Goal: Check status: Check status

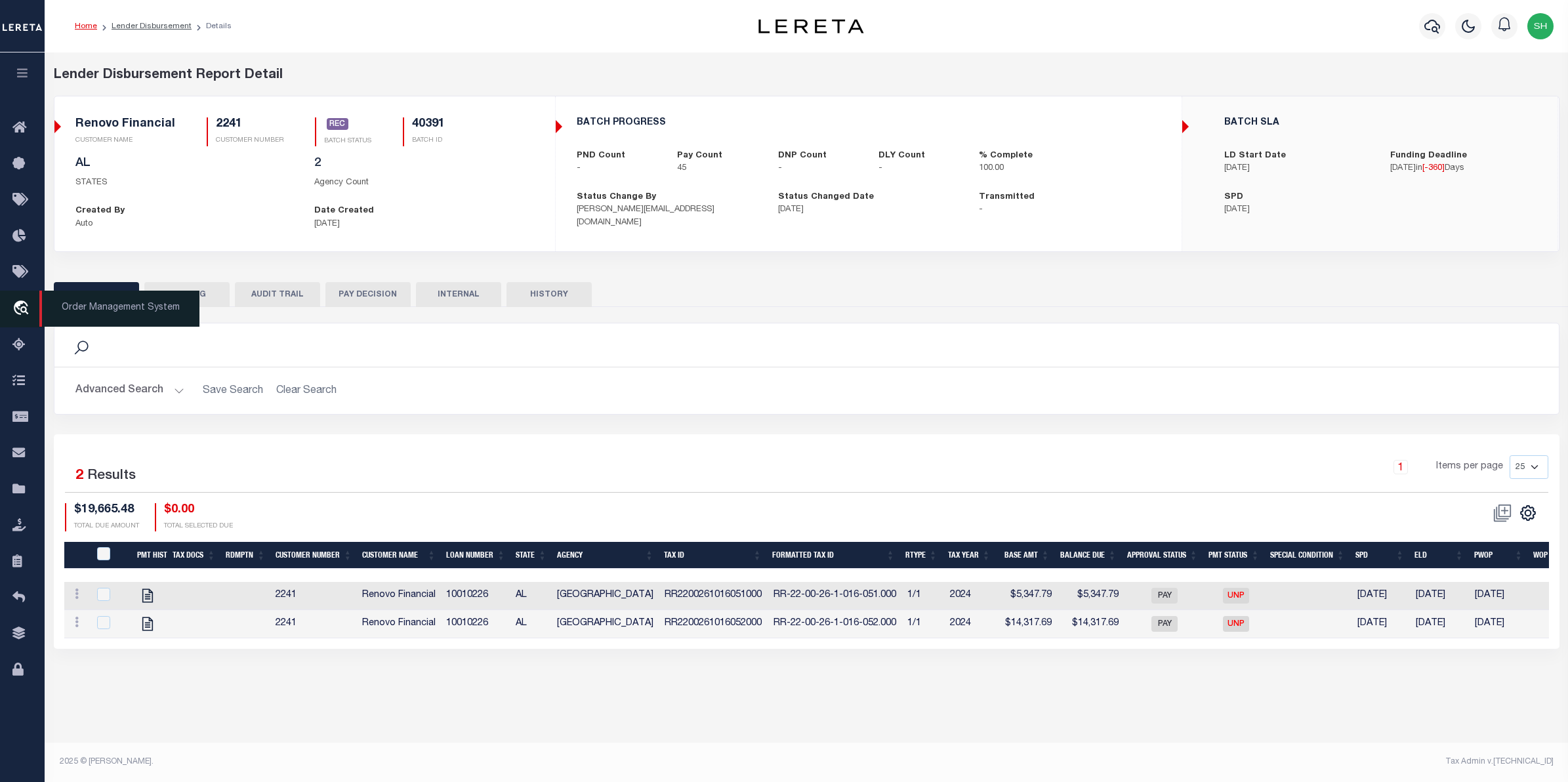
click at [18, 312] on icon "travel_explore" at bounding box center [22, 309] width 21 height 17
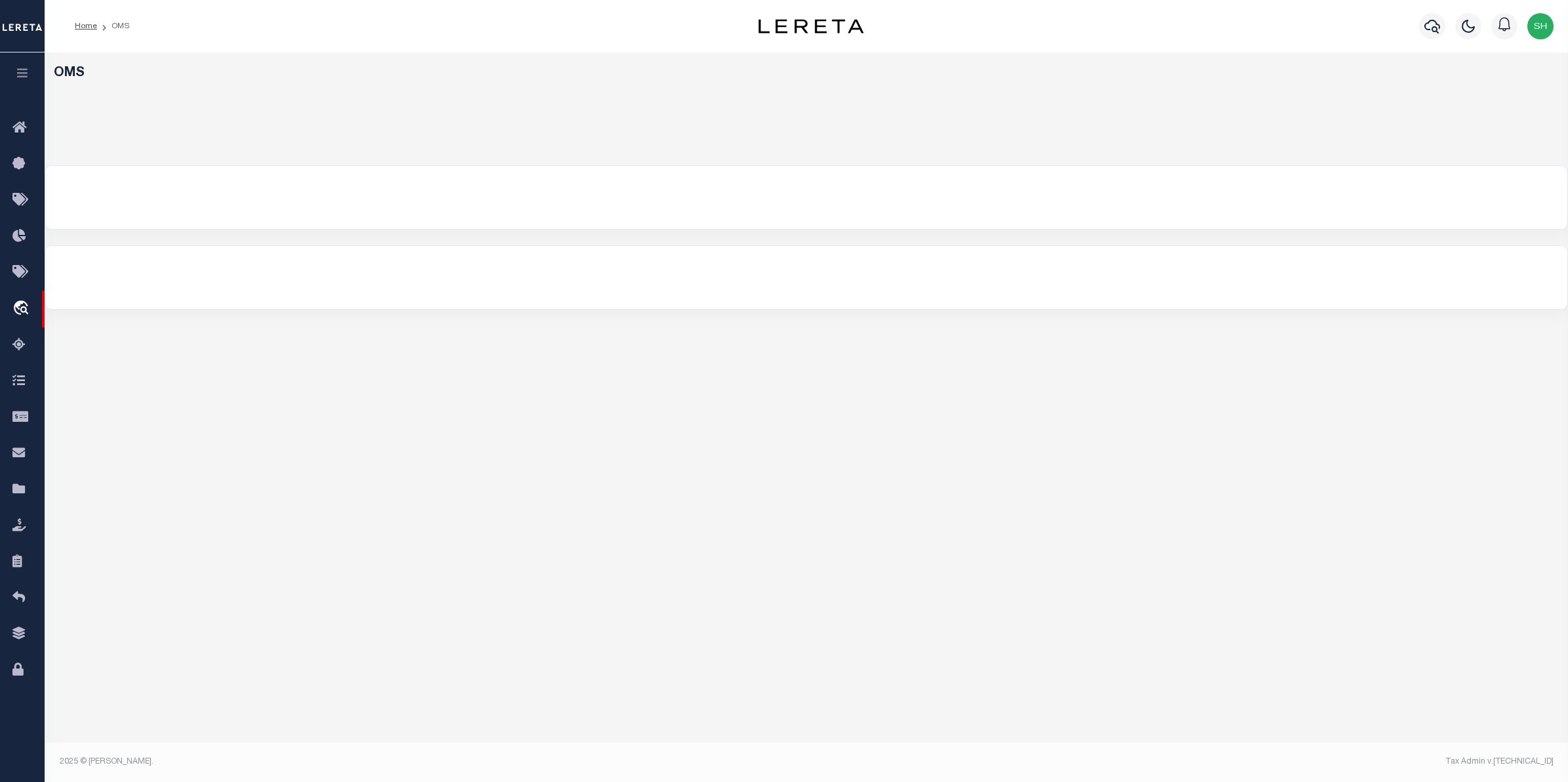
select select "200"
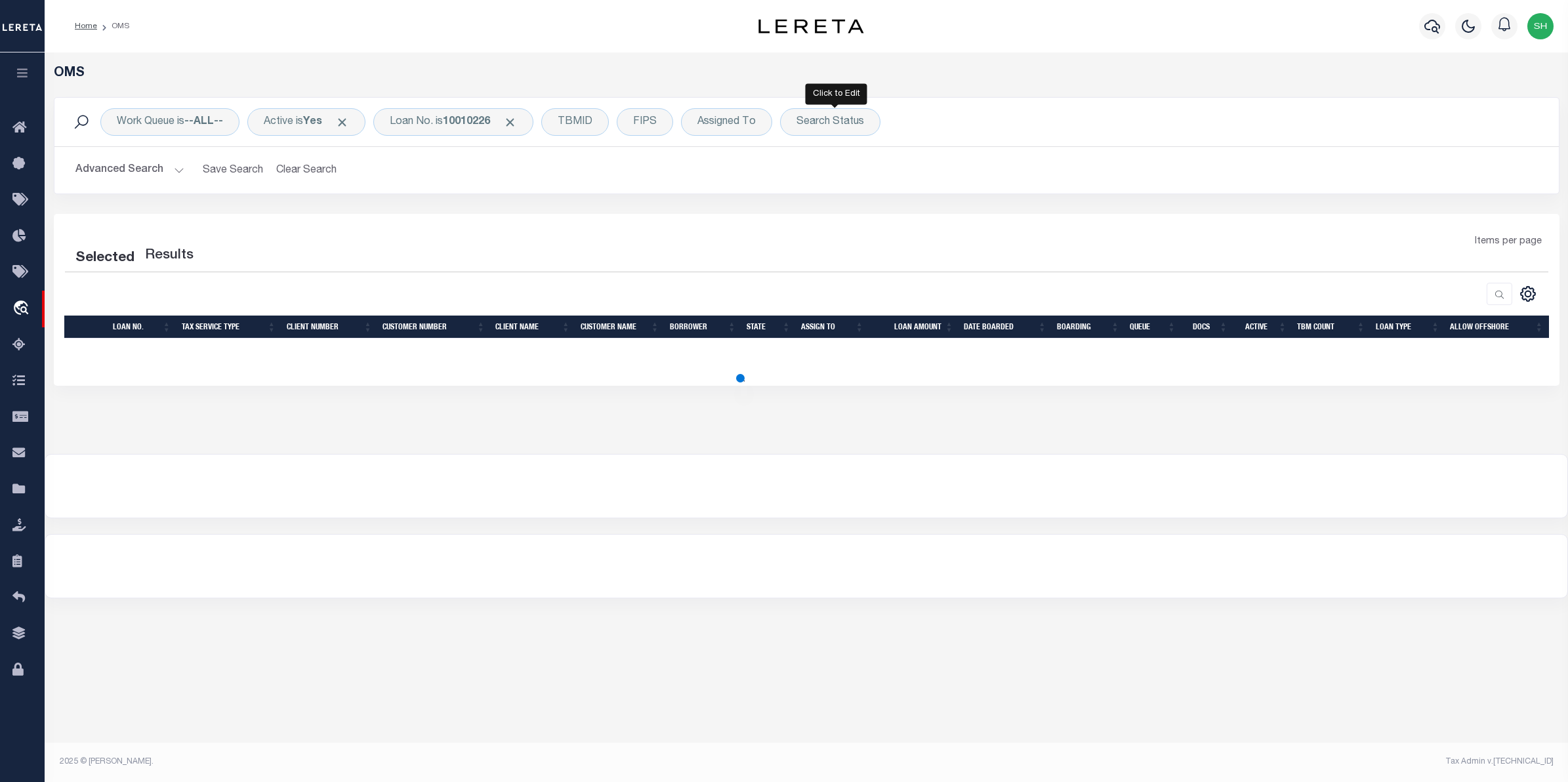
select select "200"
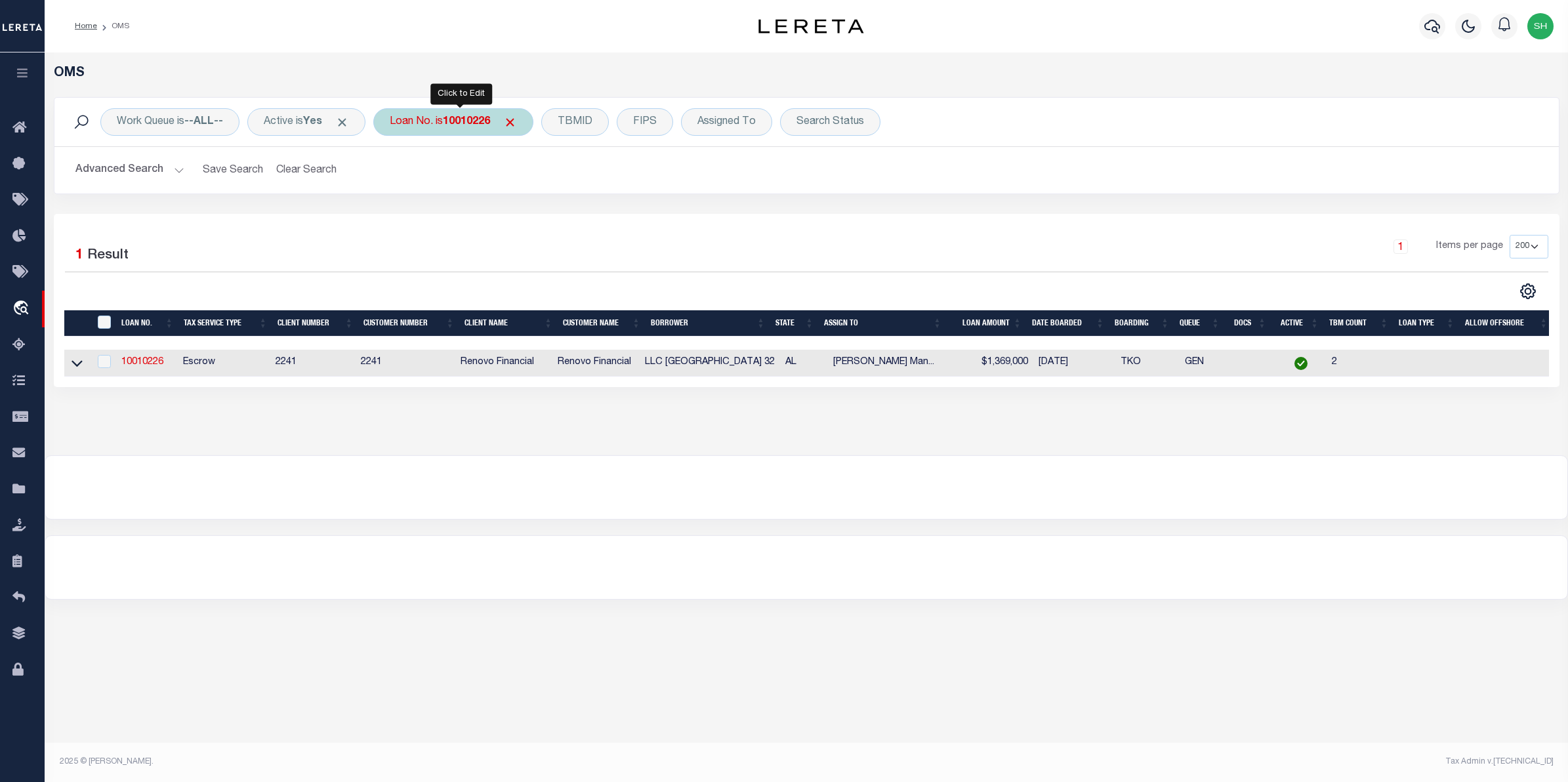
click at [490, 126] on b "10010226" at bounding box center [466, 121] width 47 height 10
type input "11543837"
click at [573, 202] on div "Is Contains 11543837 Cancel Apply" at bounding box center [486, 182] width 208 height 103
click at [573, 217] on input "Apply" at bounding box center [563, 215] width 39 height 22
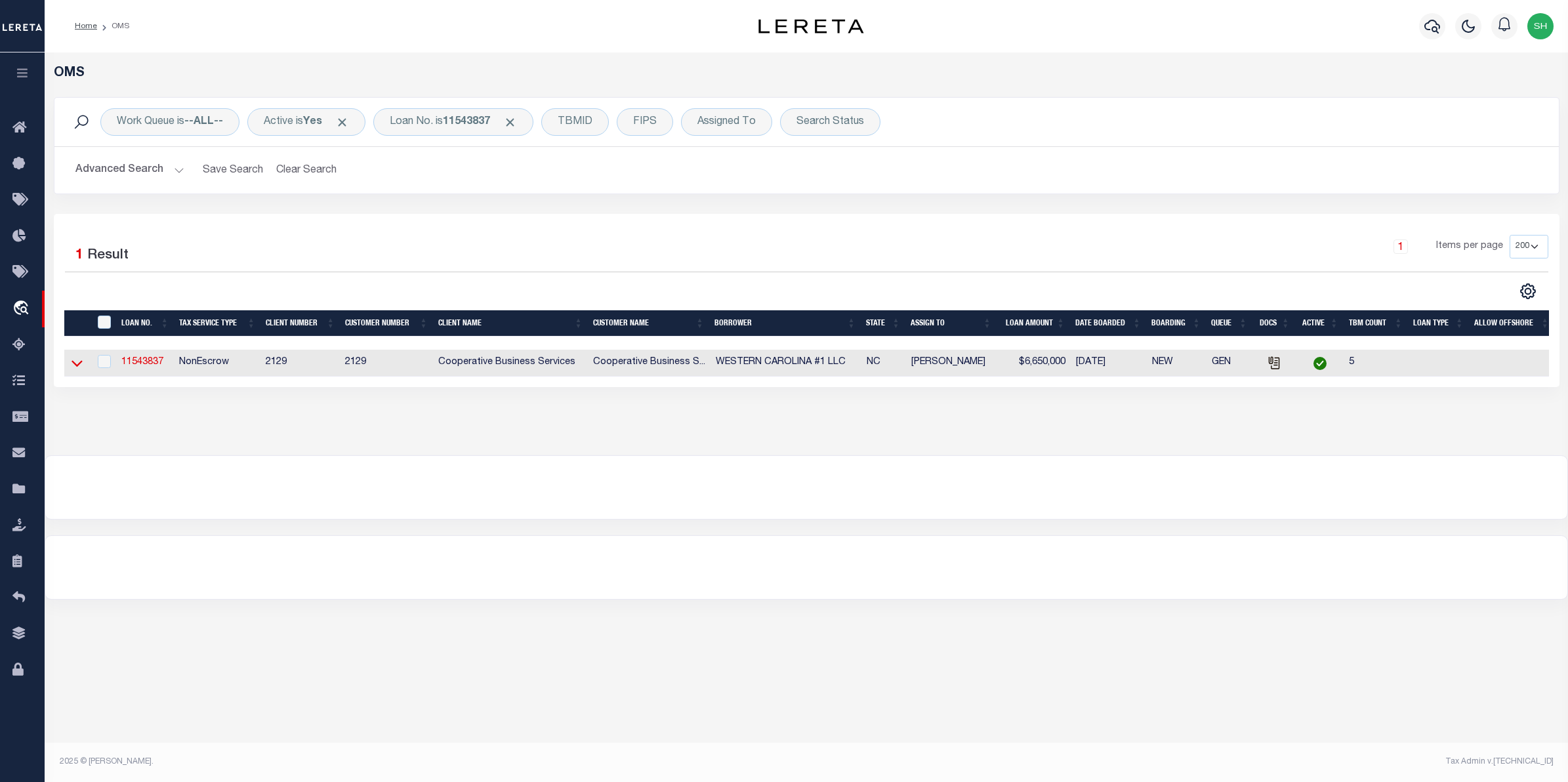
click at [80, 364] on icon at bounding box center [77, 363] width 11 height 14
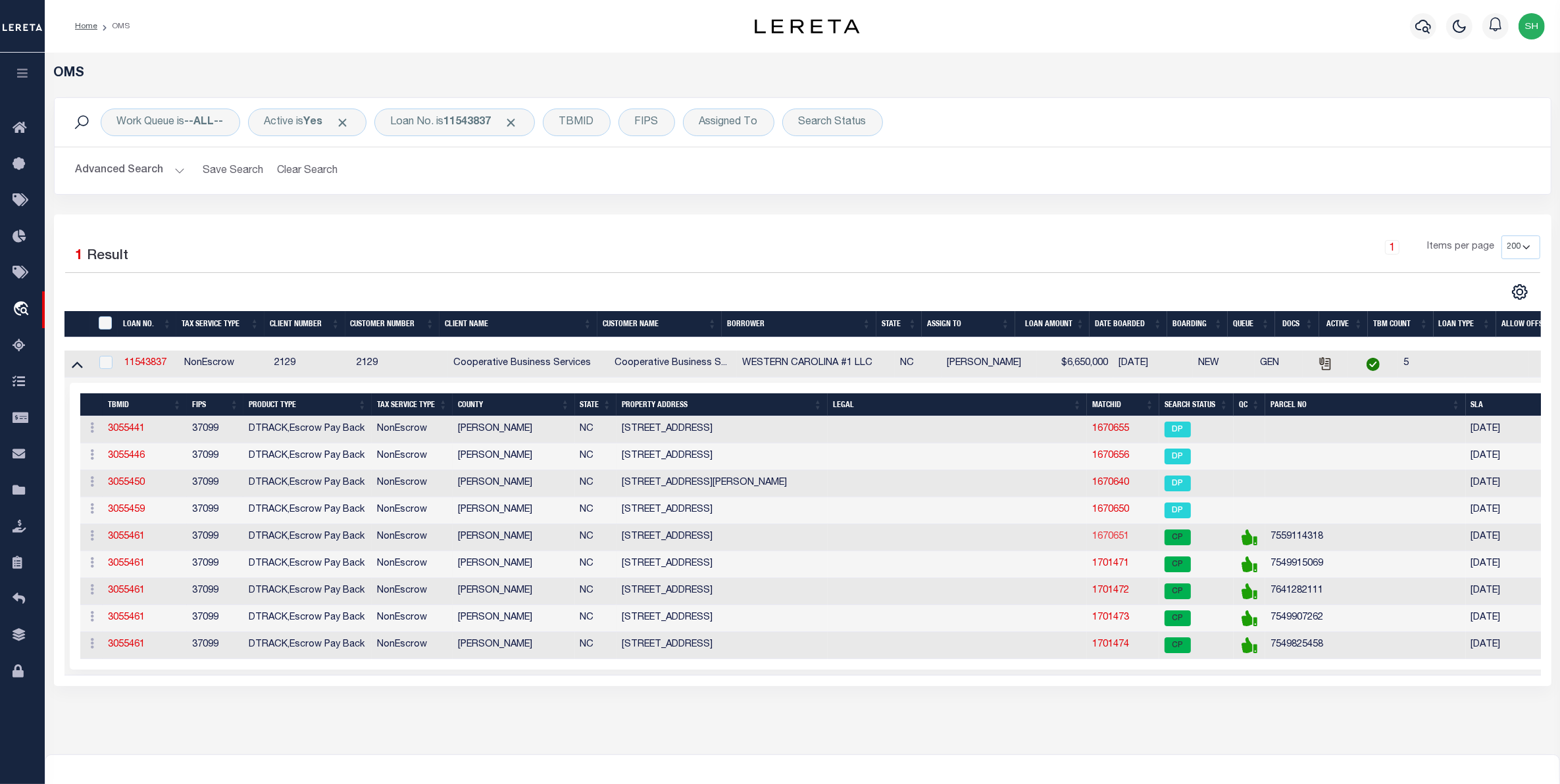
click at [1117, 540] on link "1670651" at bounding box center [1111, 536] width 37 height 9
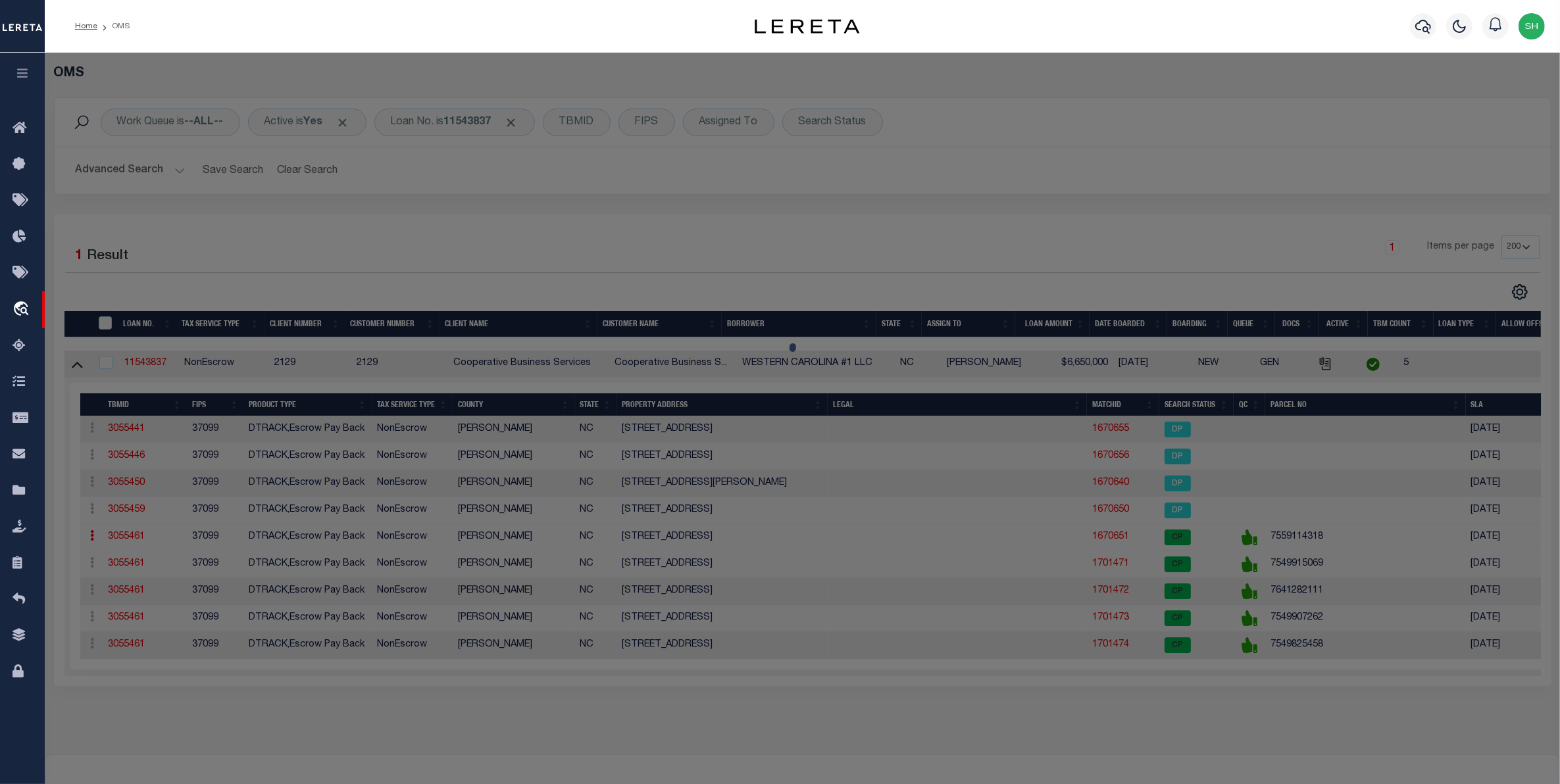
checkbox input "false"
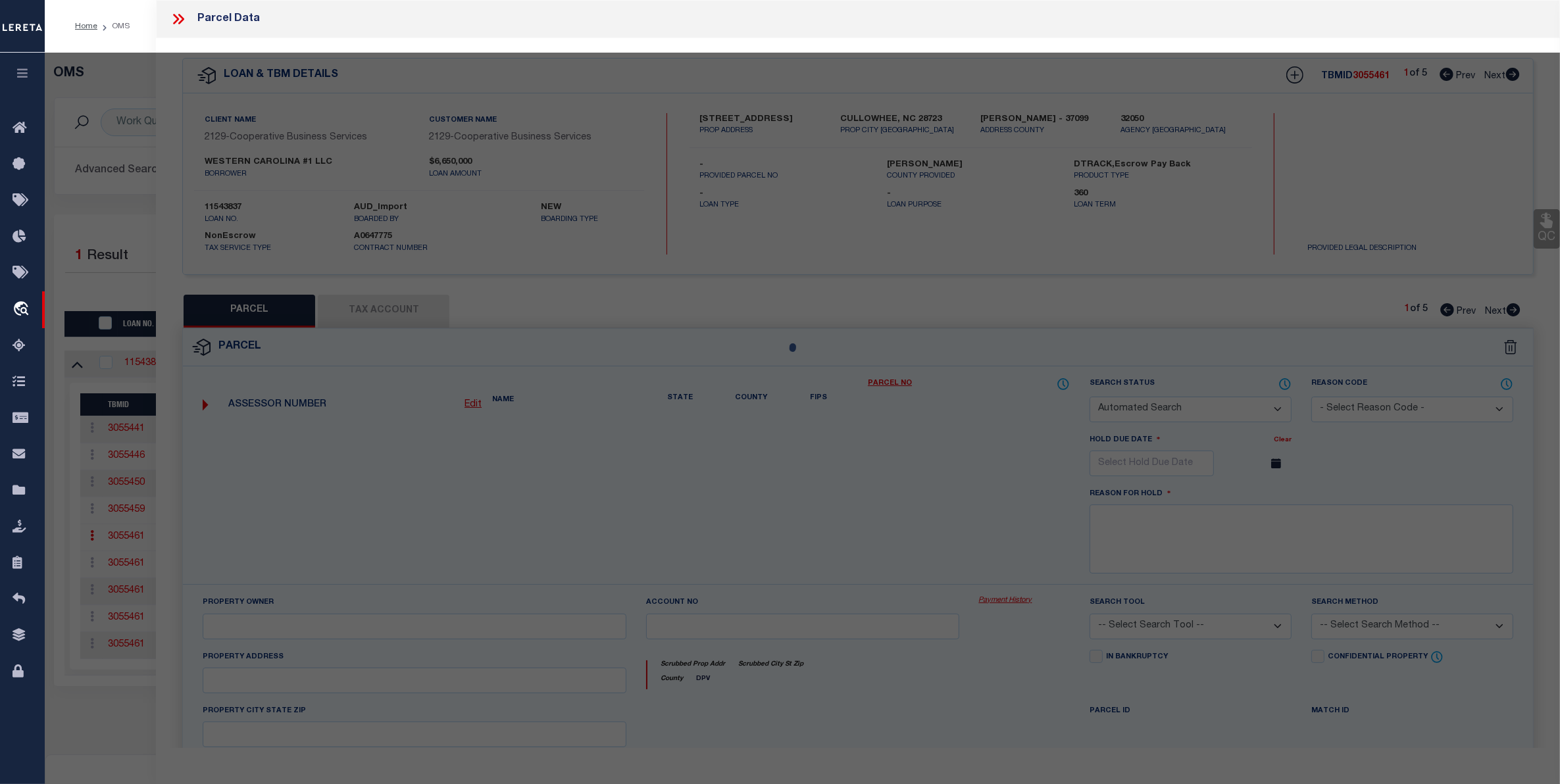
select select "CP"
type input "TWG HOLDINGS LLC"
select select
type input "180 STADIUM VIEW DR"
checkbox input "false"
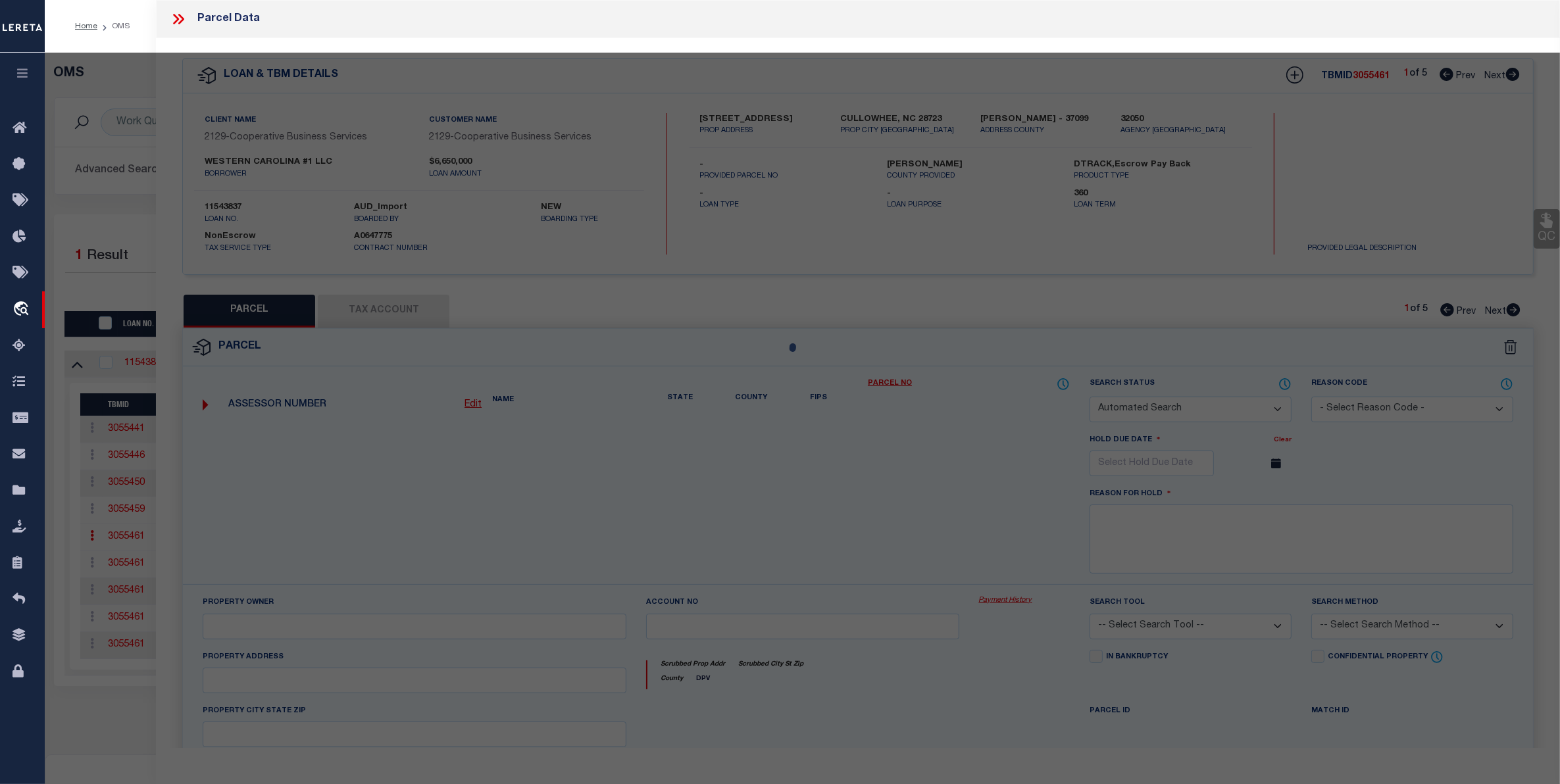
type input "CULLOWHEE NC 28723"
type textarea "BULLDOG ACRES ACRES: 0.32"
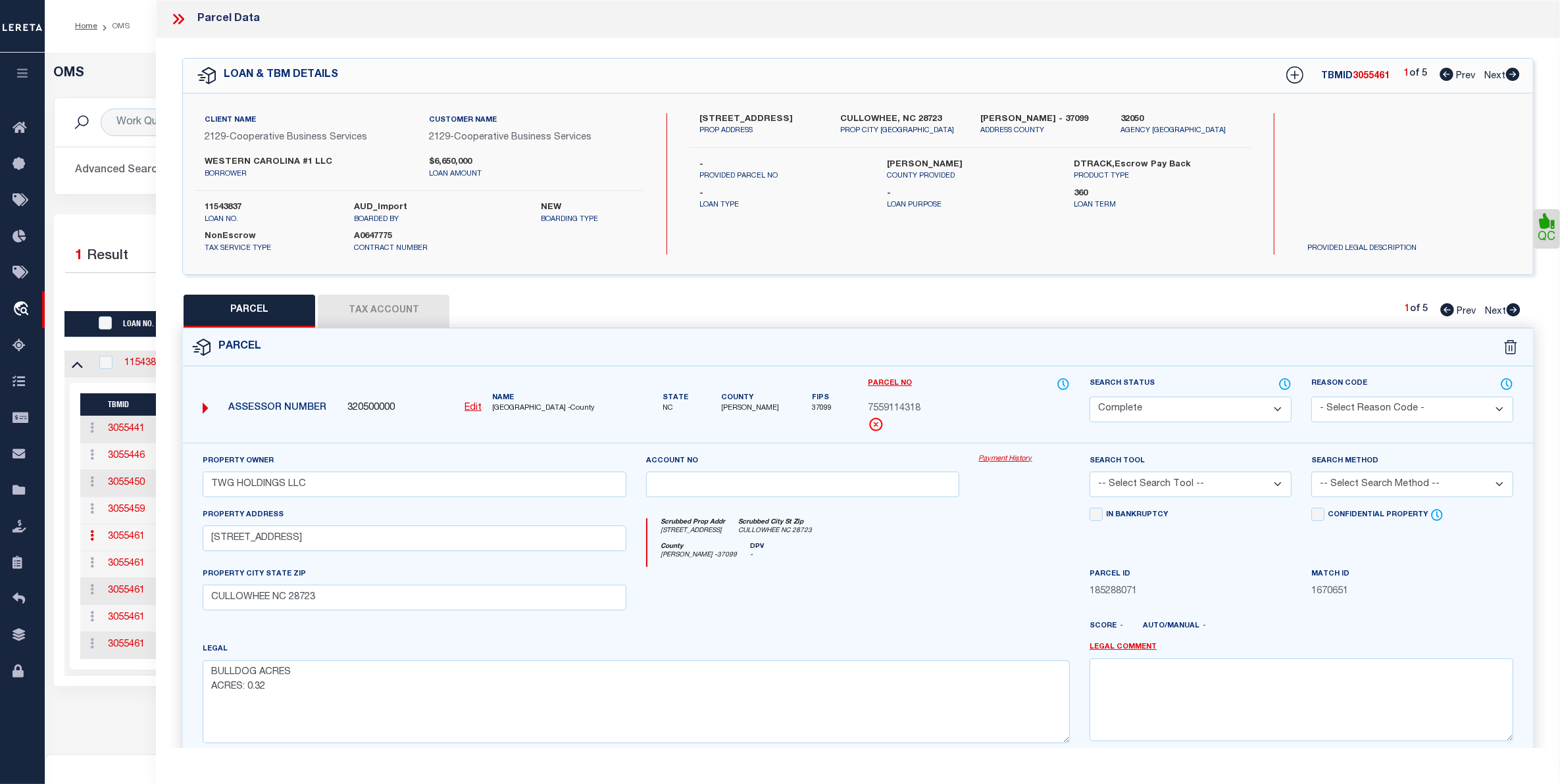
click at [1022, 462] on link "Payment History" at bounding box center [1024, 459] width 91 height 11
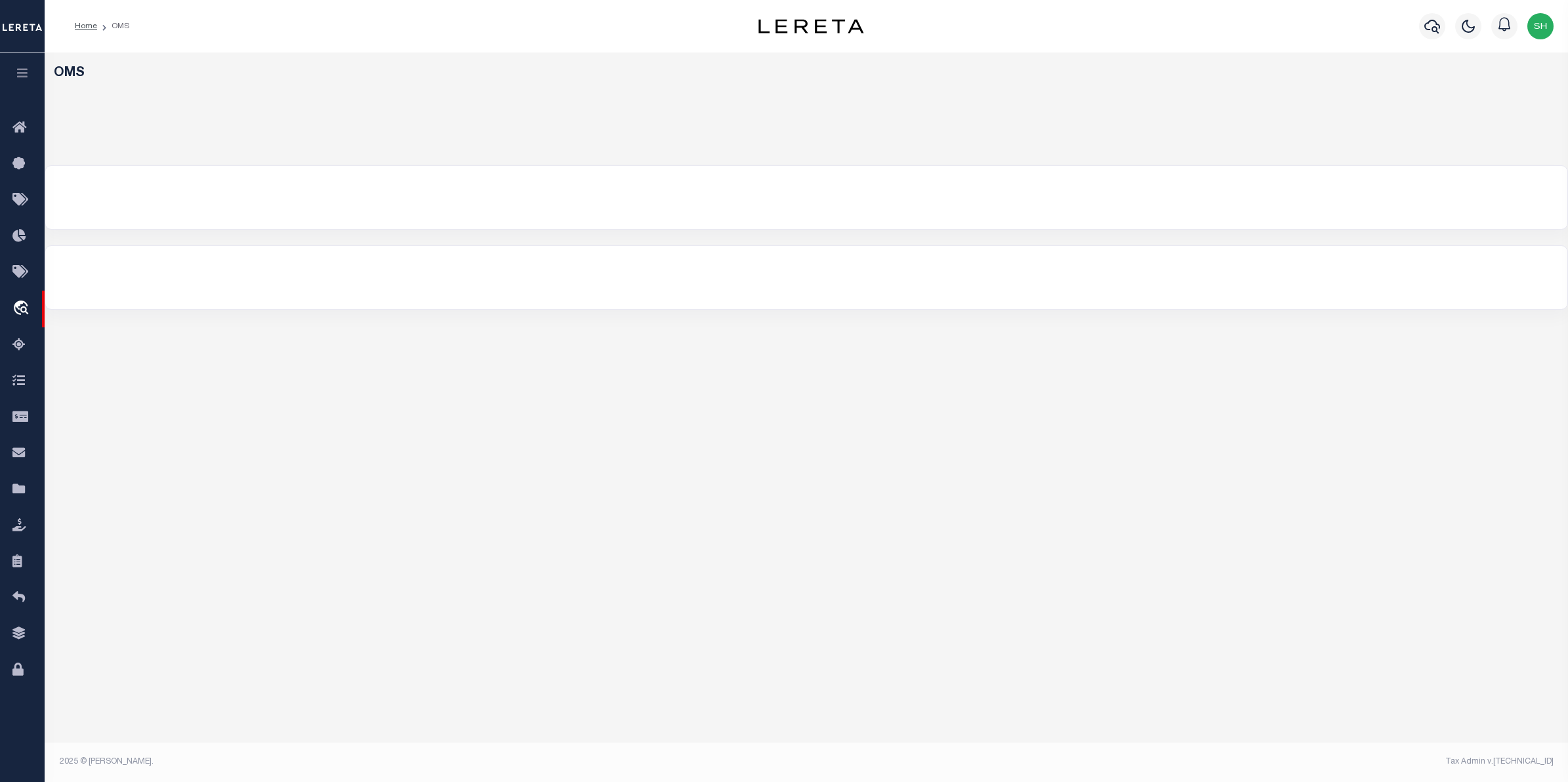
select select "200"
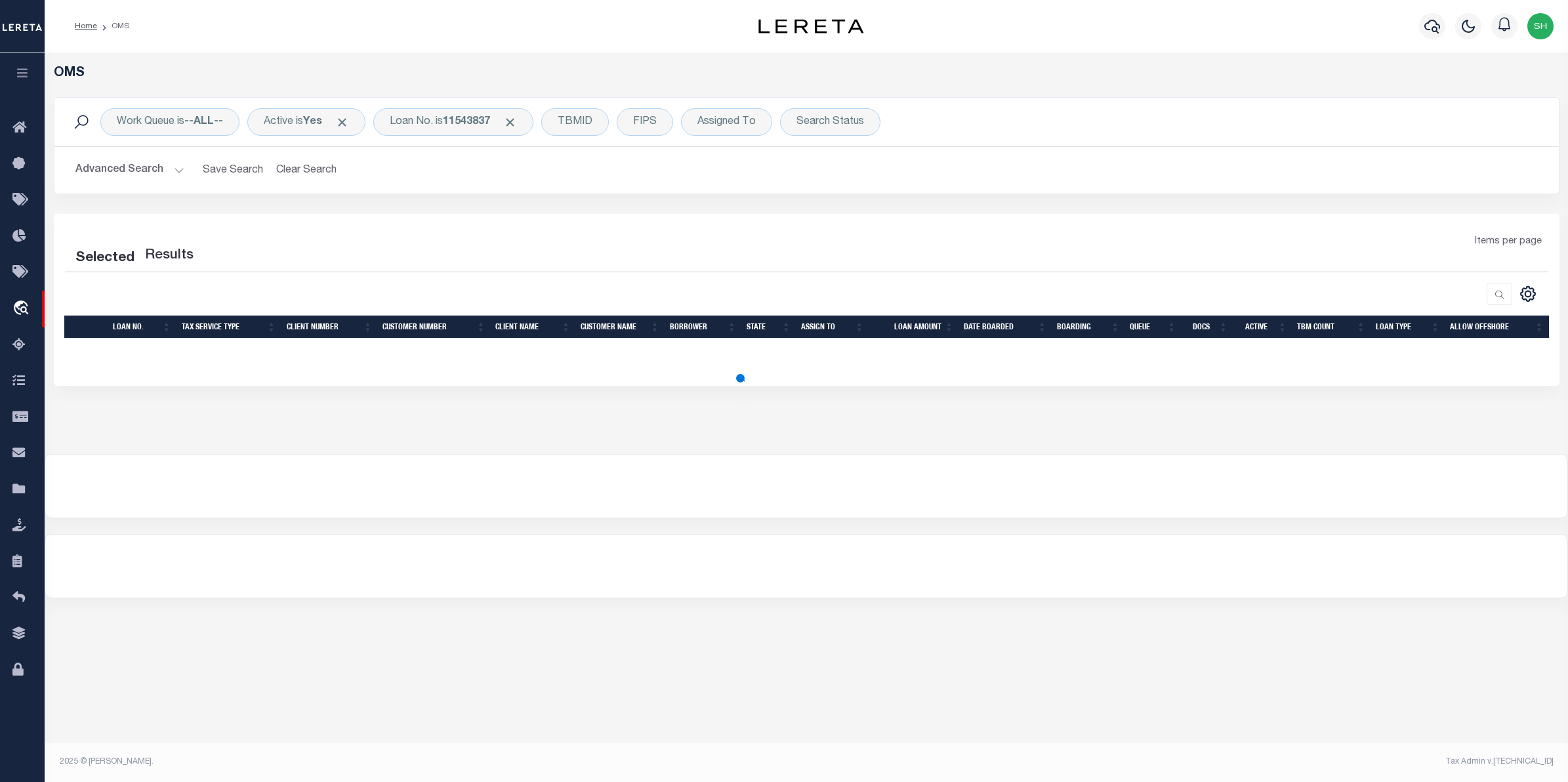
select select "200"
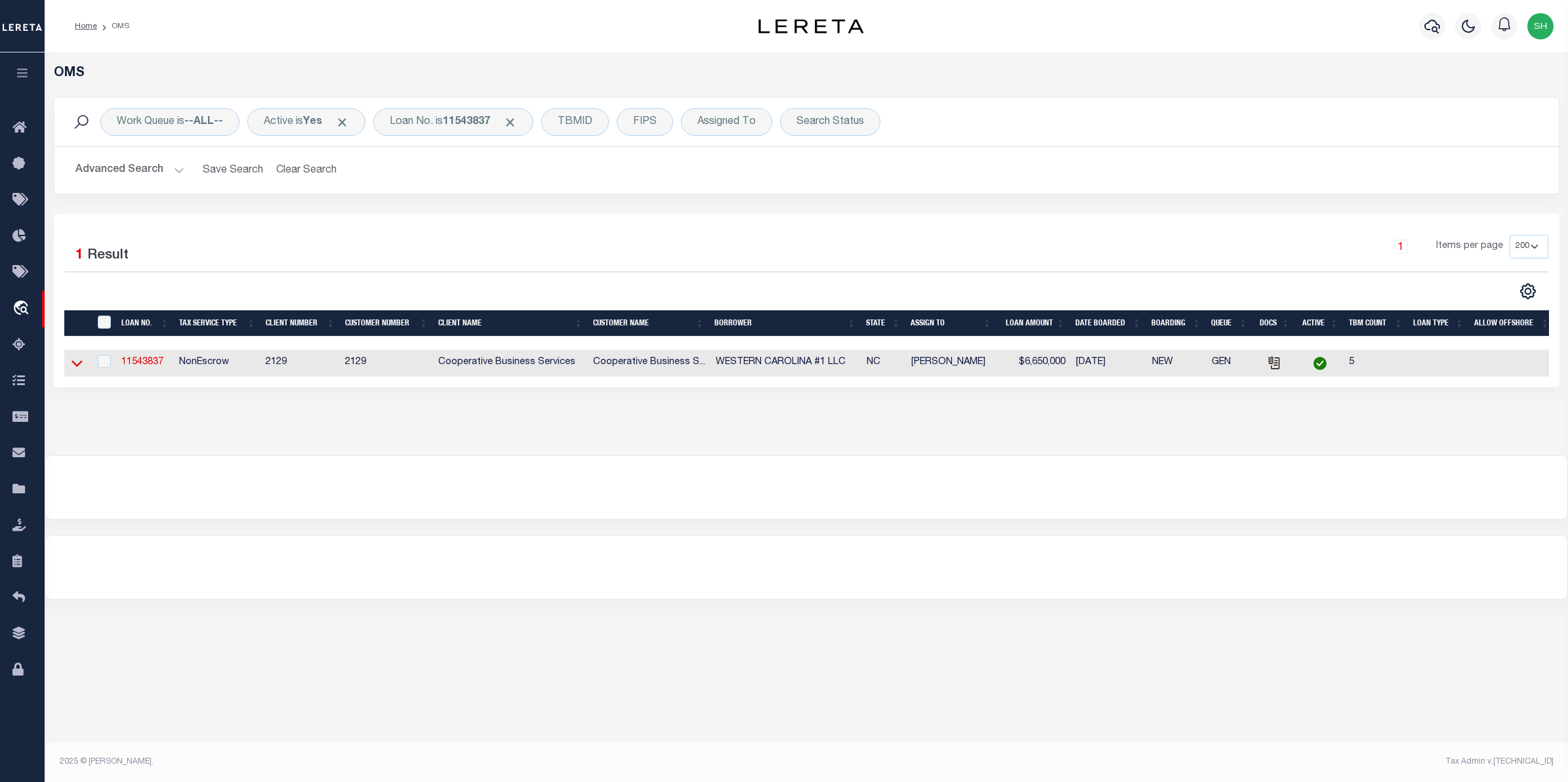
click at [80, 362] on icon at bounding box center [77, 363] width 11 height 14
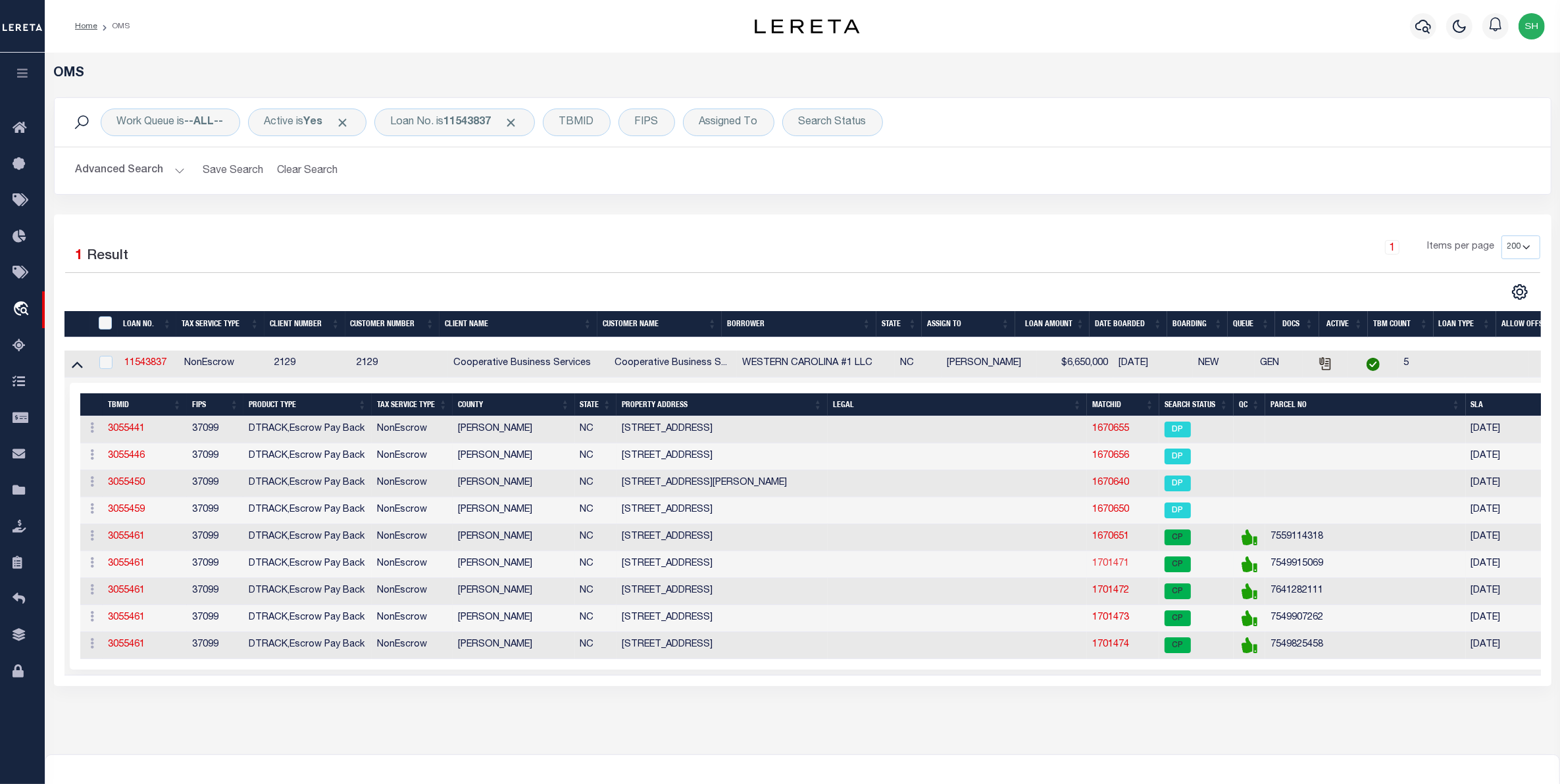
click at [1117, 568] on link "1701471" at bounding box center [1111, 563] width 37 height 9
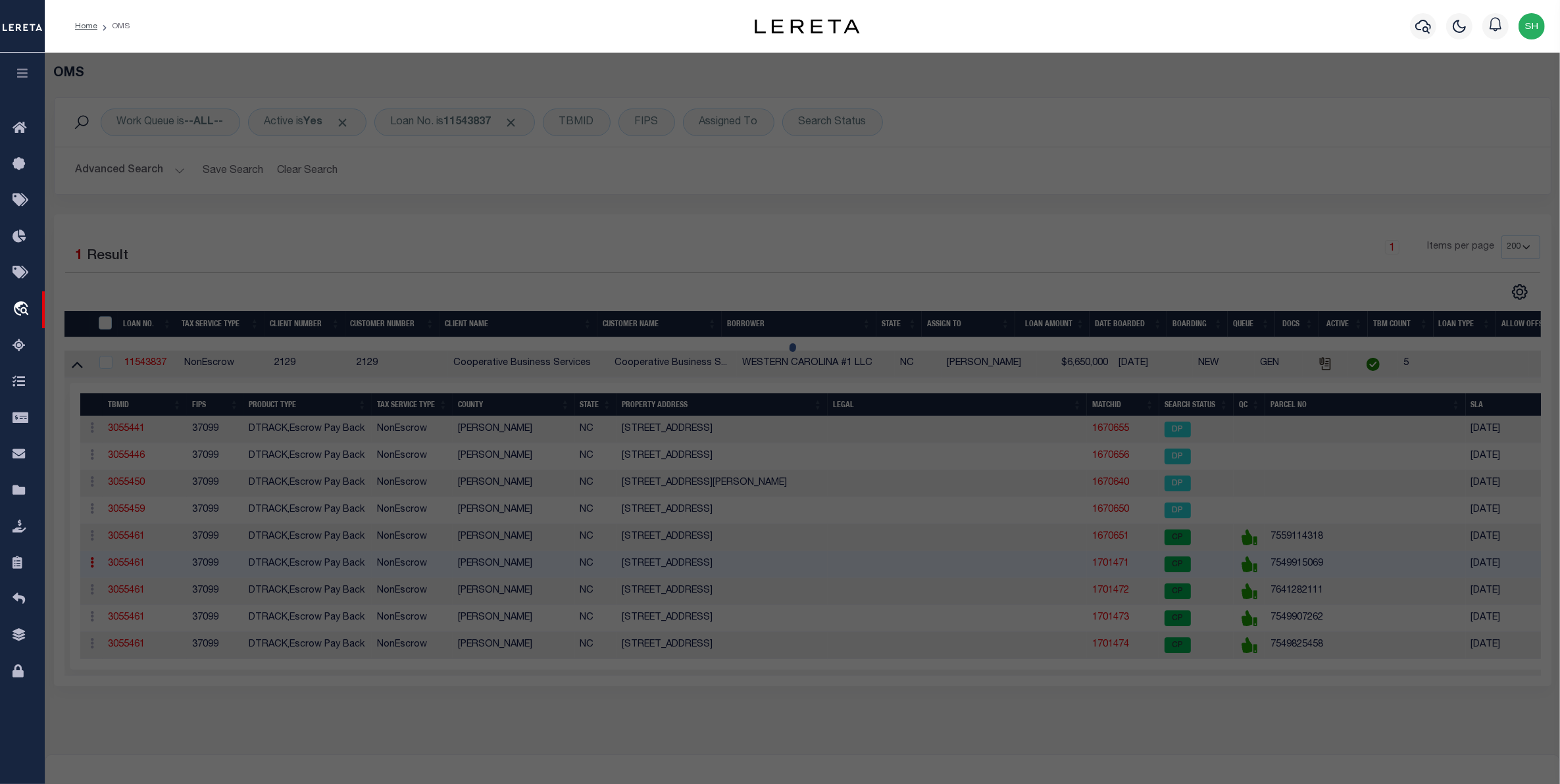
select select "AS"
checkbox input "false"
select select "CP"
type input "TWG HOLDINGS LLC"
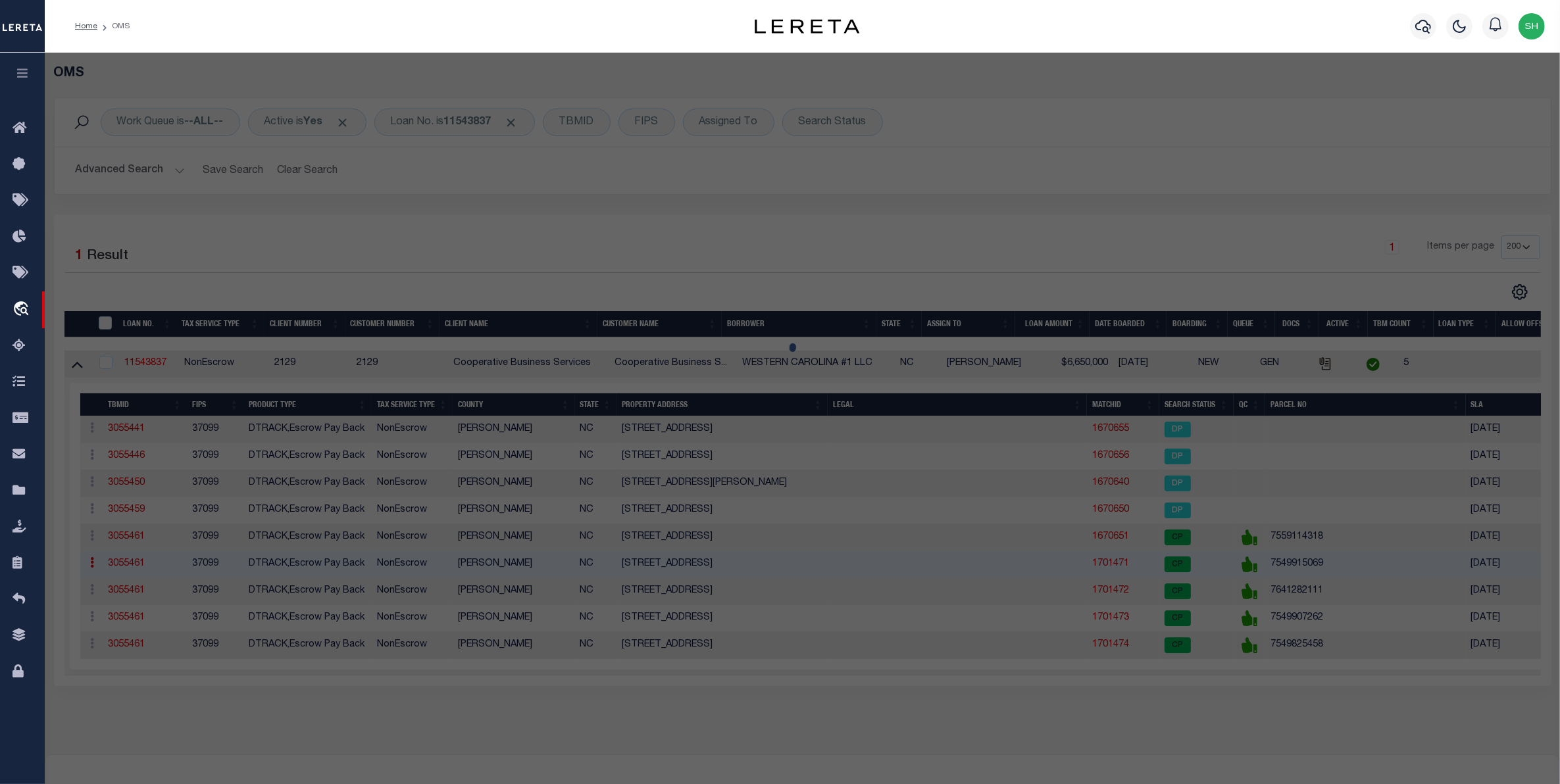
select select
type input "250 PINCUSHION LN"
checkbox input "false"
type input "CULLOWHEE NC 28723"
type textarea "BLD A DILLARD TOWNHOUSE ACRES: 0.67"
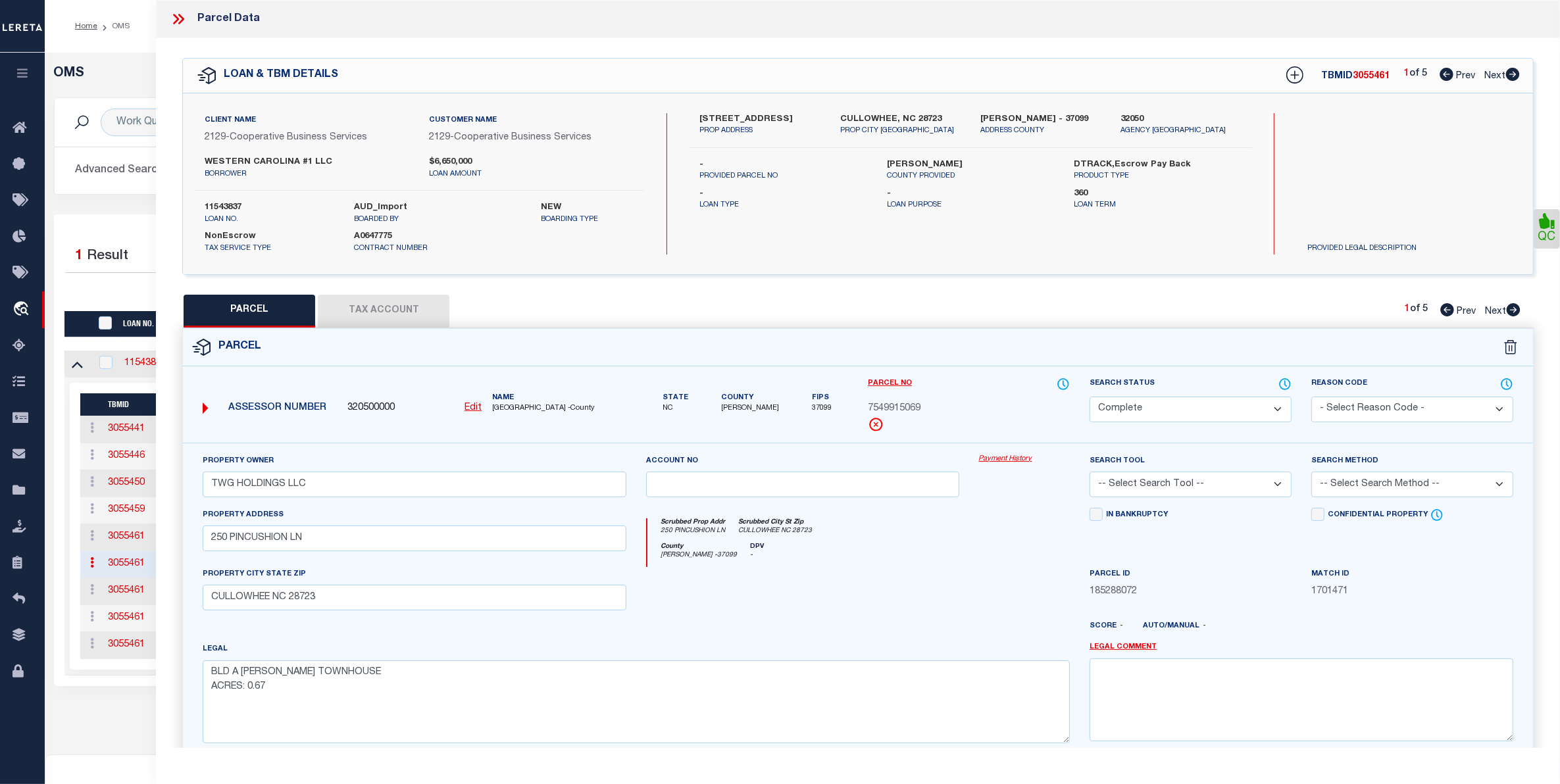
click at [1006, 453] on div "Property Owner TWG HOLDINGS LLC Account no Payment History Search Tool -- Selec…" at bounding box center [858, 614] width 1350 height 344
click at [1004, 462] on link "Payment History" at bounding box center [1024, 459] width 91 height 11
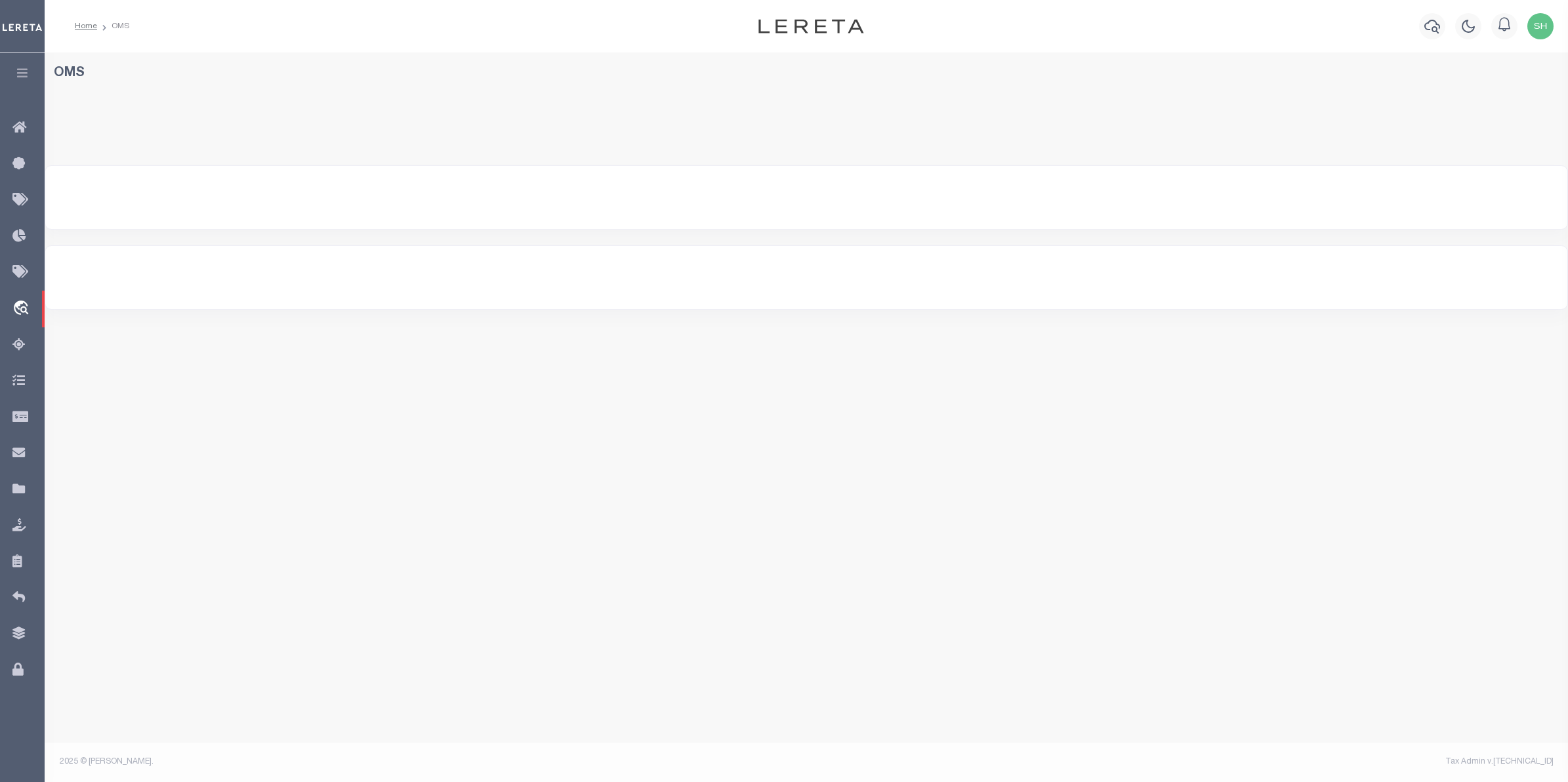
select select "200"
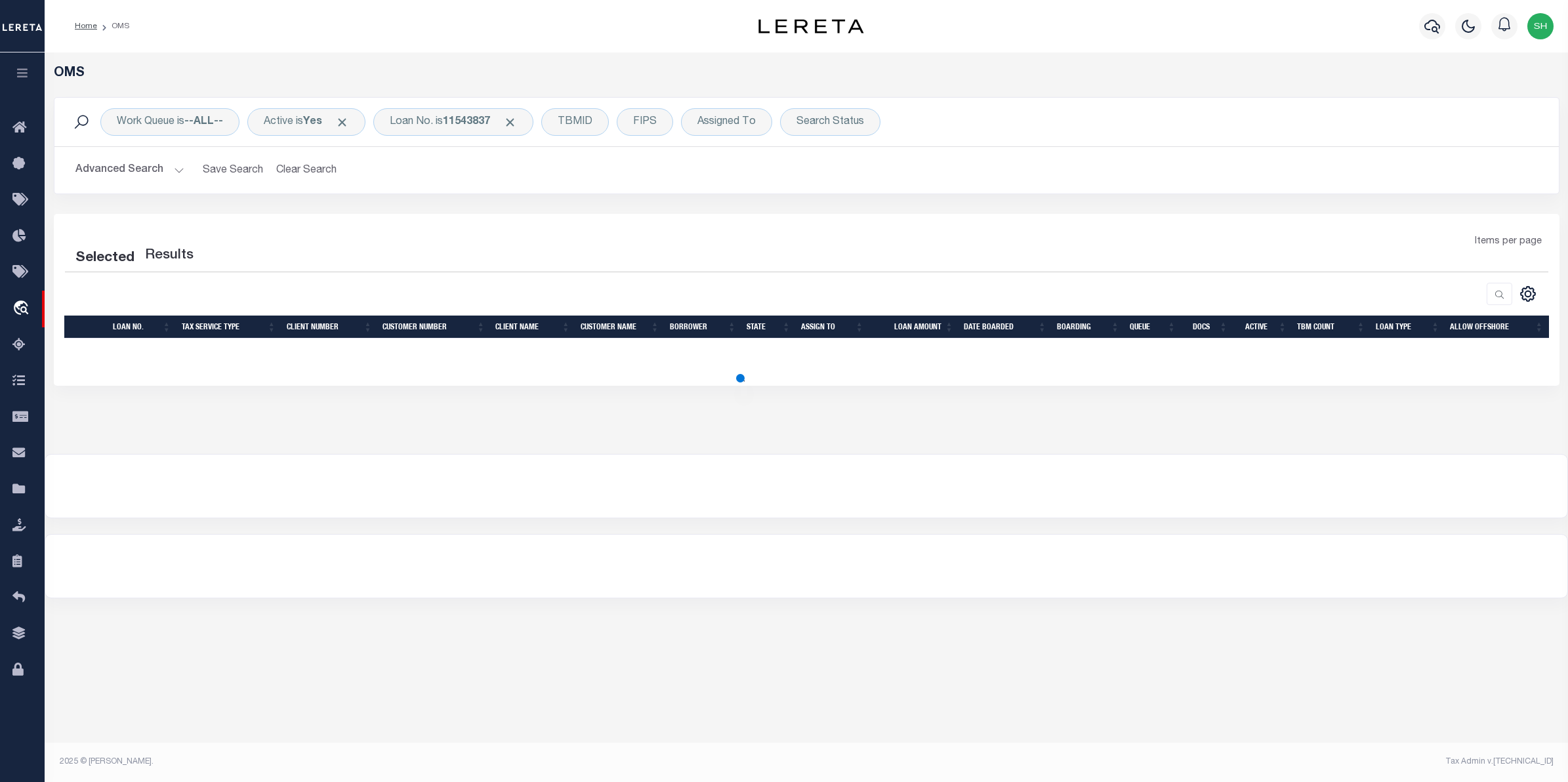
select select "200"
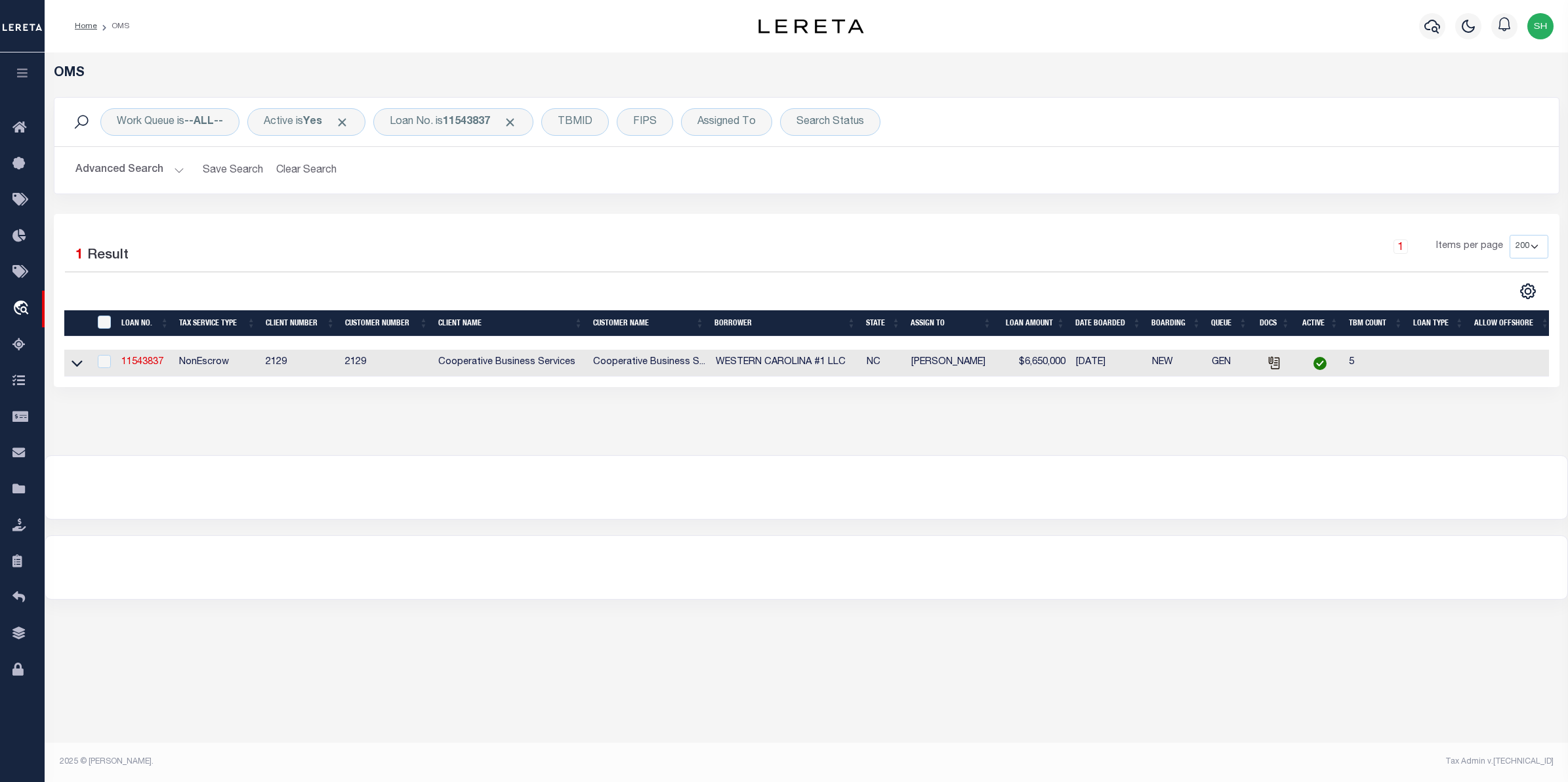
drag, startPoint x: 77, startPoint y: 363, endPoint x: 95, endPoint y: 368, distance: 18.7
click at [77, 363] on icon at bounding box center [77, 363] width 11 height 14
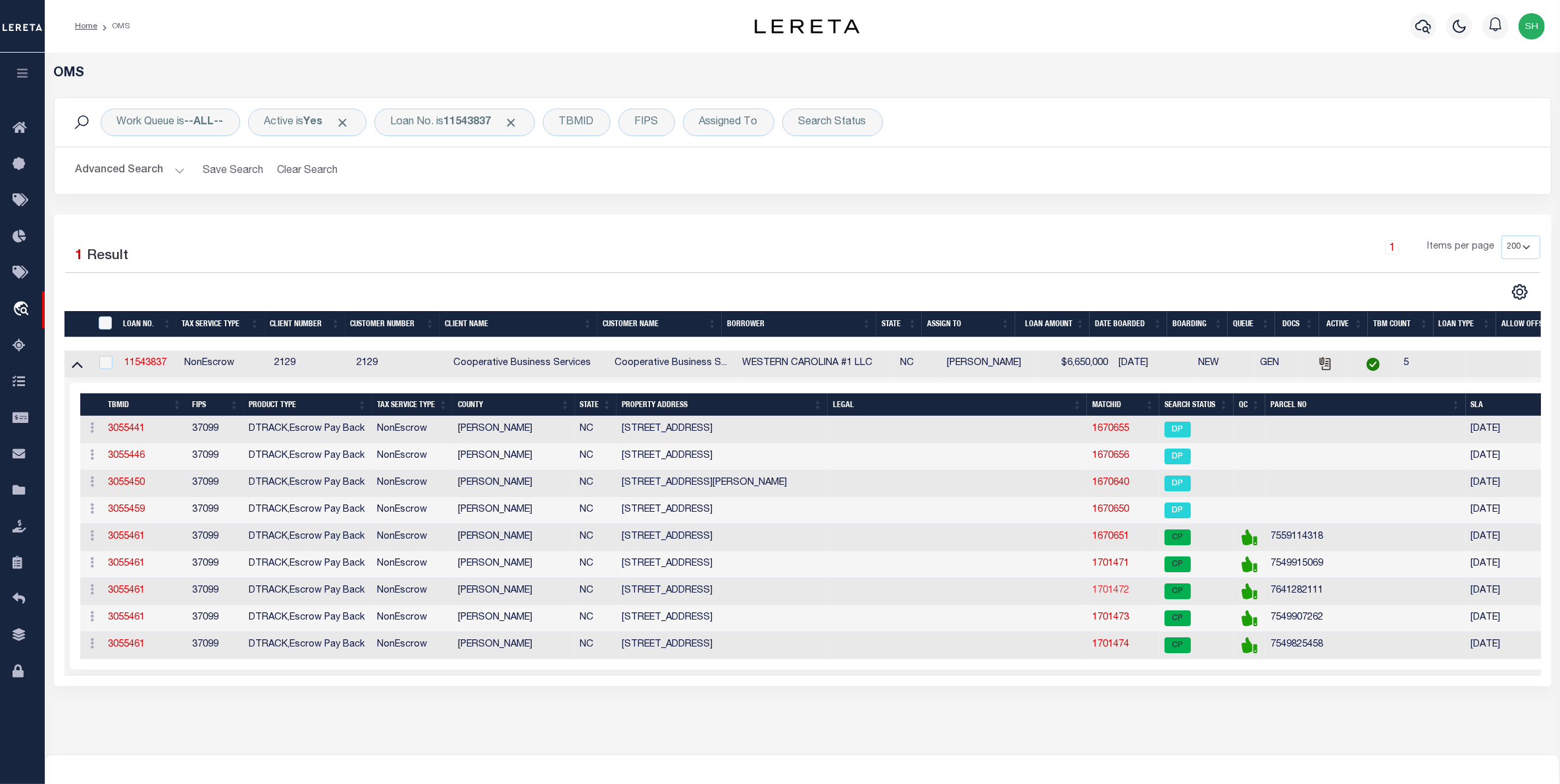
click at [1117, 596] on link "1701472" at bounding box center [1111, 590] width 37 height 9
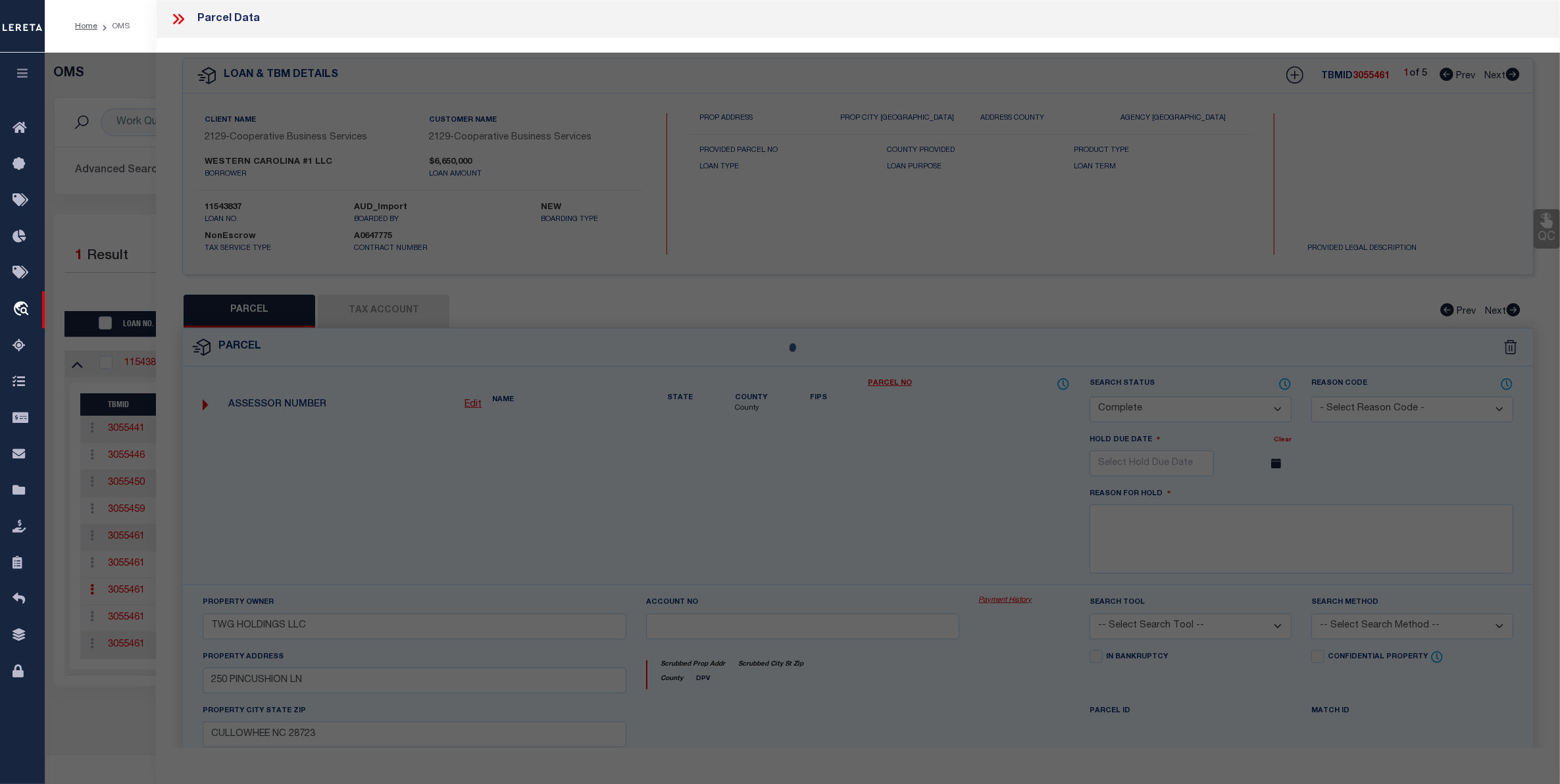
select select "AS"
checkbox input "false"
select select "CP"
type input "TWG HOLDINGS LLC"
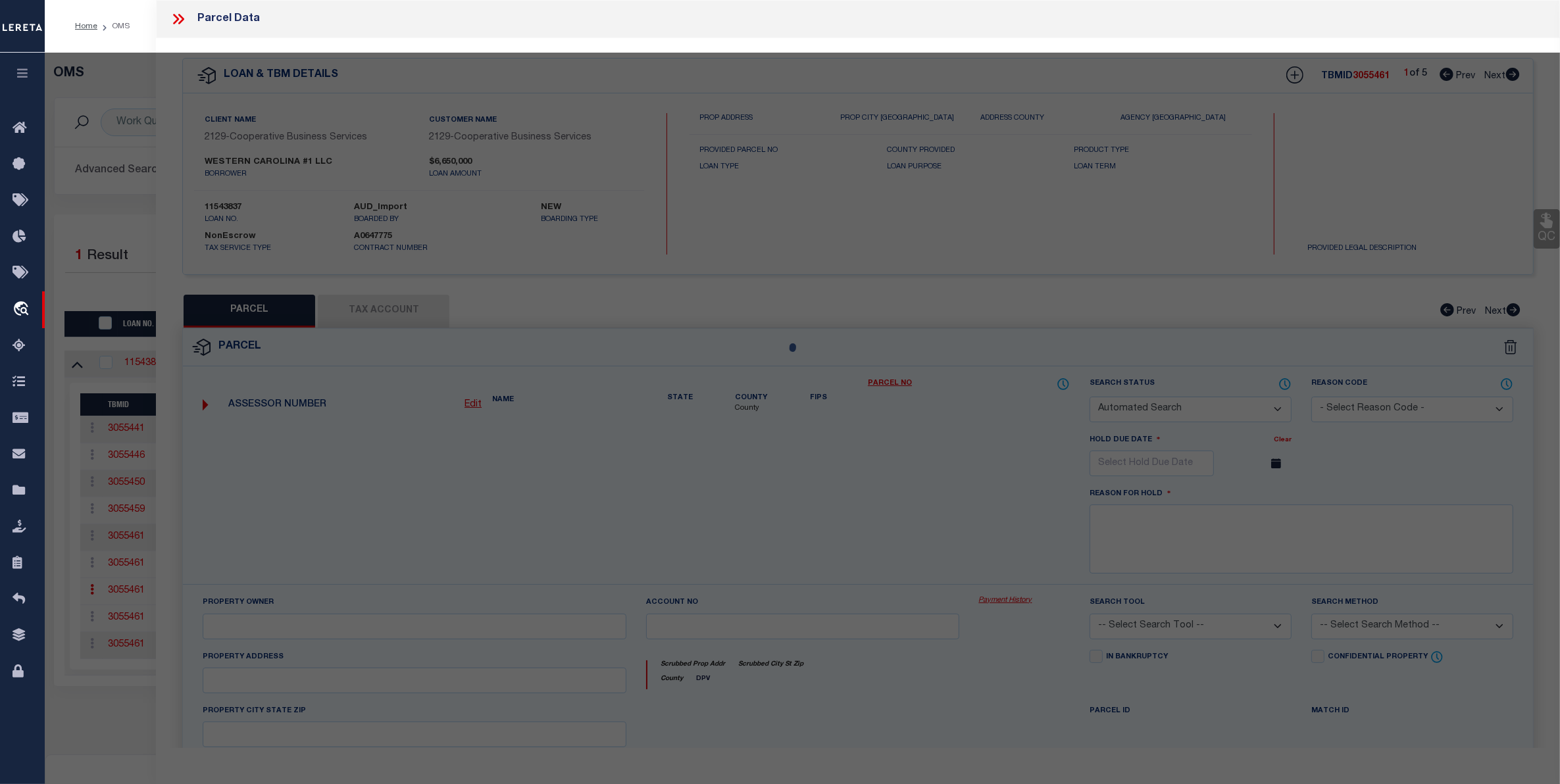
select select
type input "92 DRURY LN"
checkbox input "false"
type input "SYLVA NC 28723"
type textarea "HAMPTON DRURY APTS ACRES: 0.46"
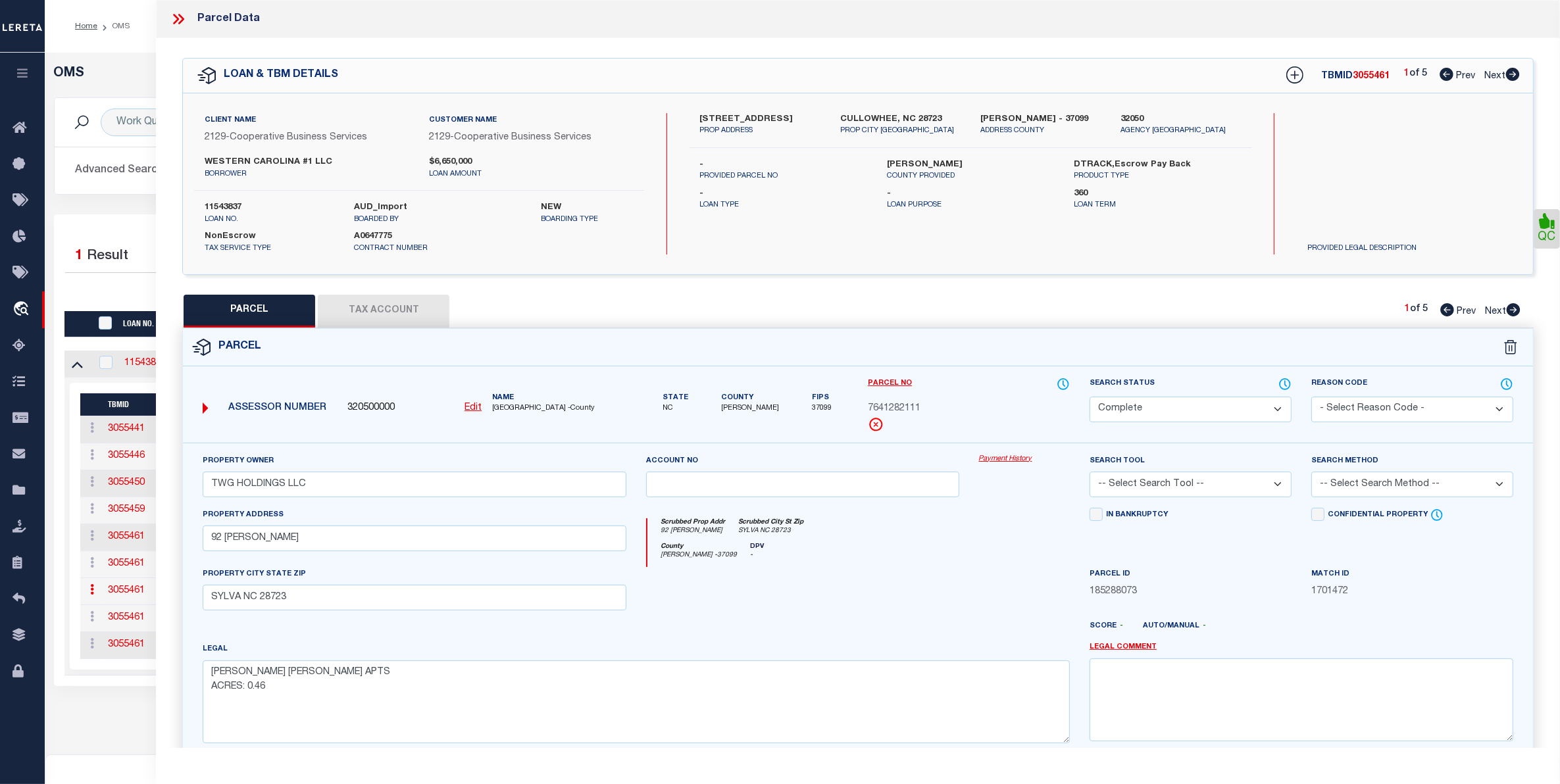
click at [1011, 457] on link "Payment History" at bounding box center [1024, 459] width 91 height 11
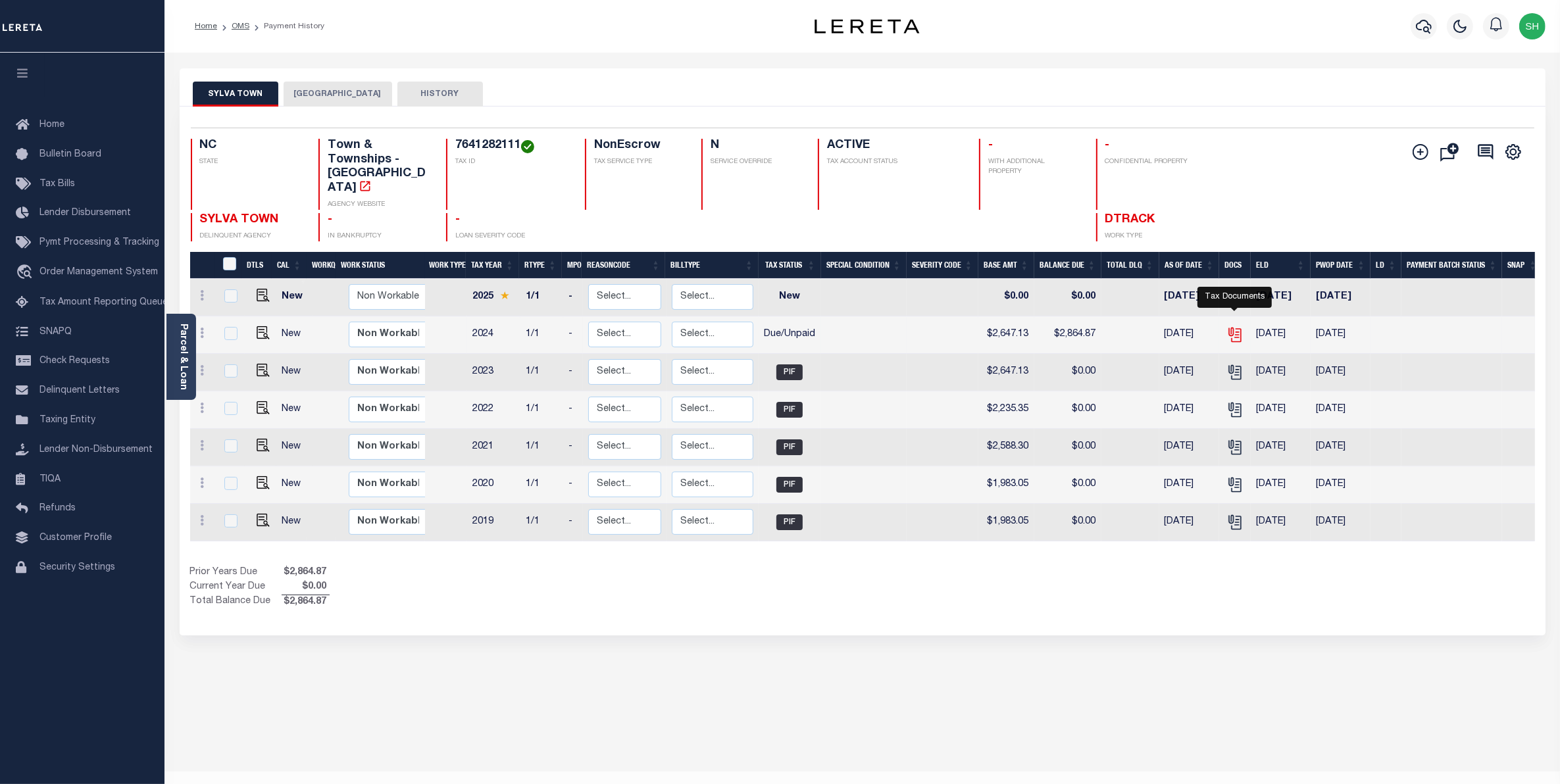
click at [1233, 327] on icon "" at bounding box center [1234, 332] width 10 height 10
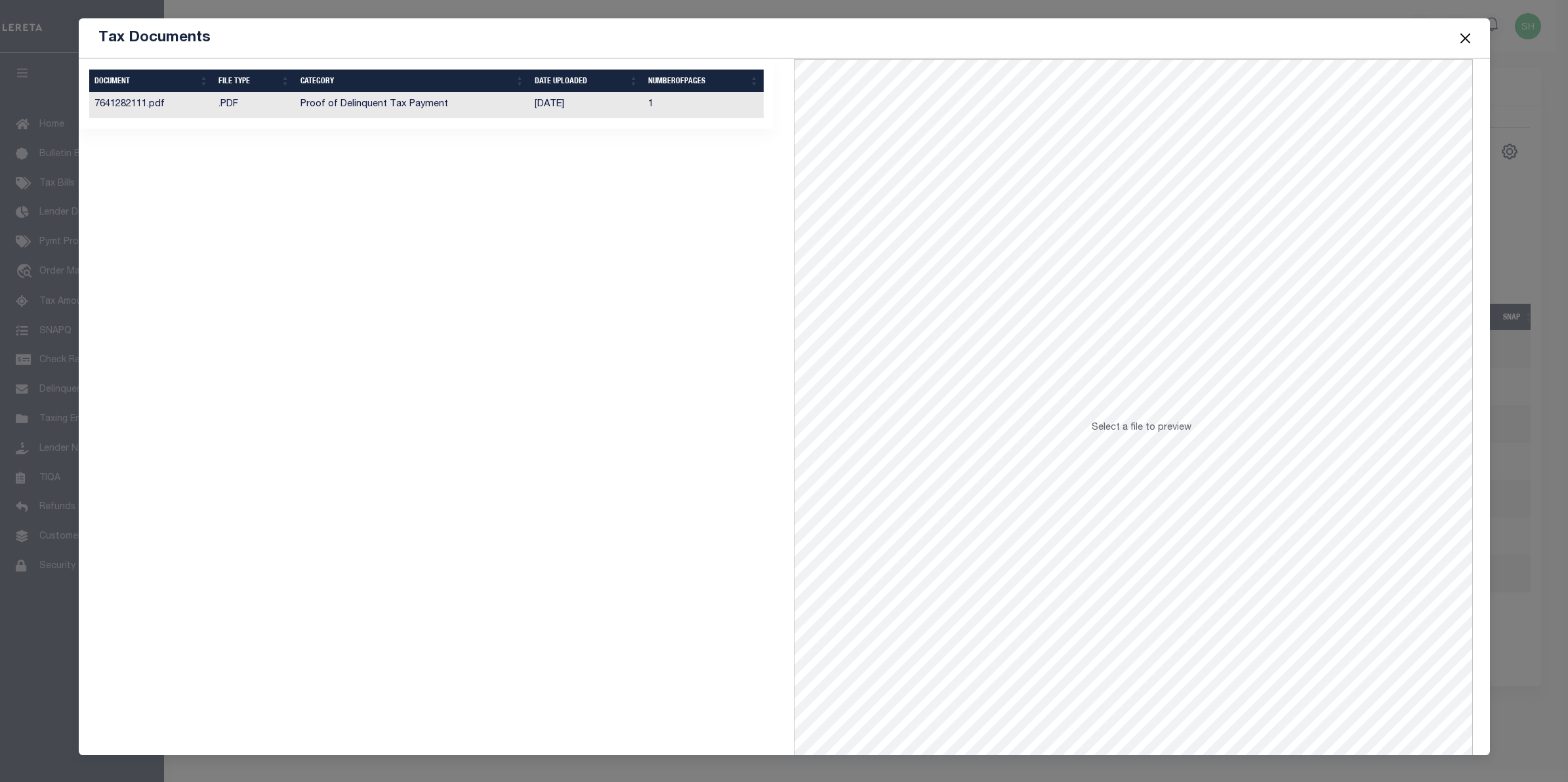
click at [399, 107] on td "Proof of Delinquent Tax Payment" at bounding box center [412, 106] width 234 height 26
click at [1463, 38] on button "Close" at bounding box center [1464, 37] width 17 height 17
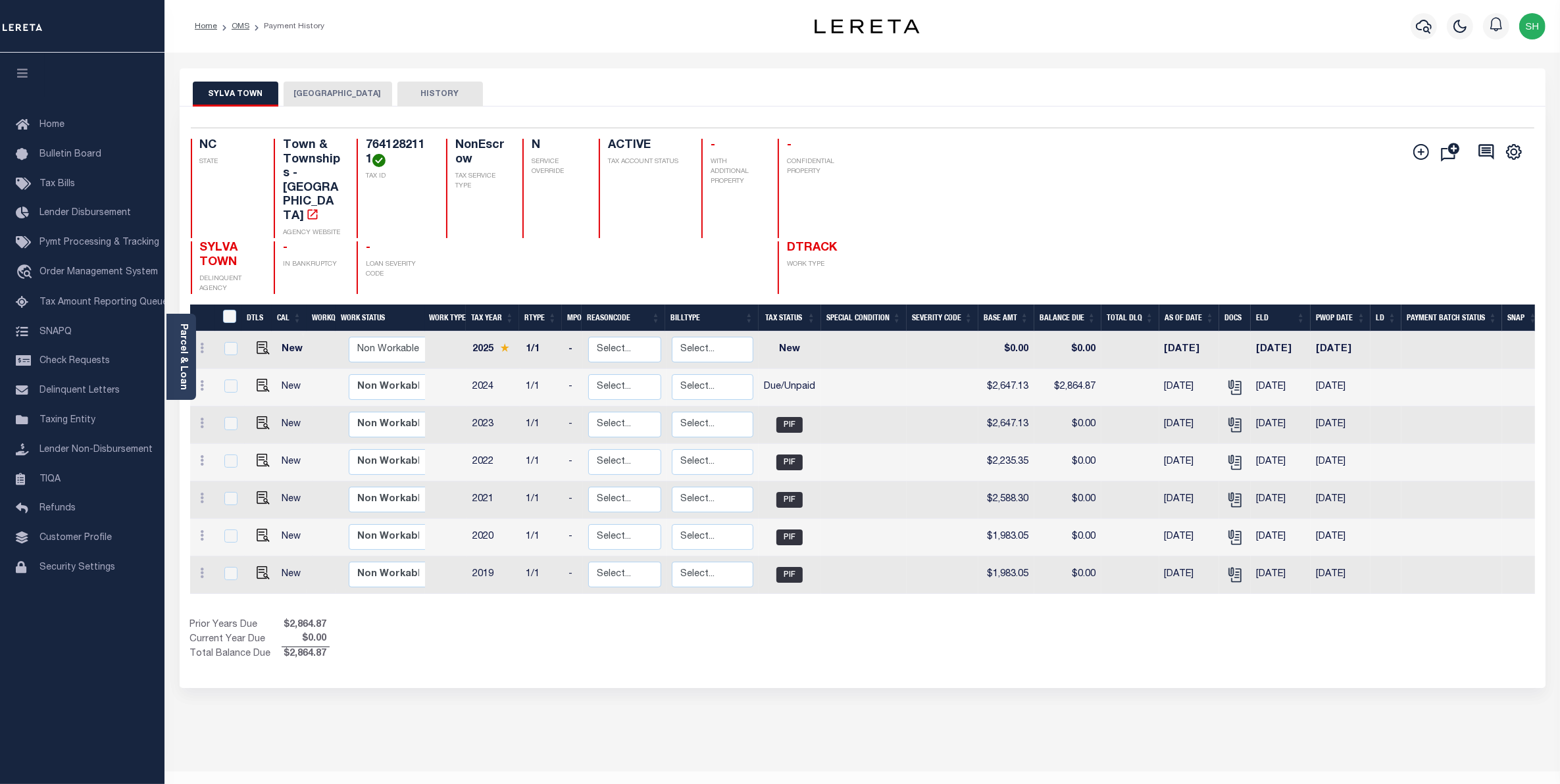
click at [342, 102] on button "[GEOGRAPHIC_DATA]" at bounding box center [338, 94] width 109 height 25
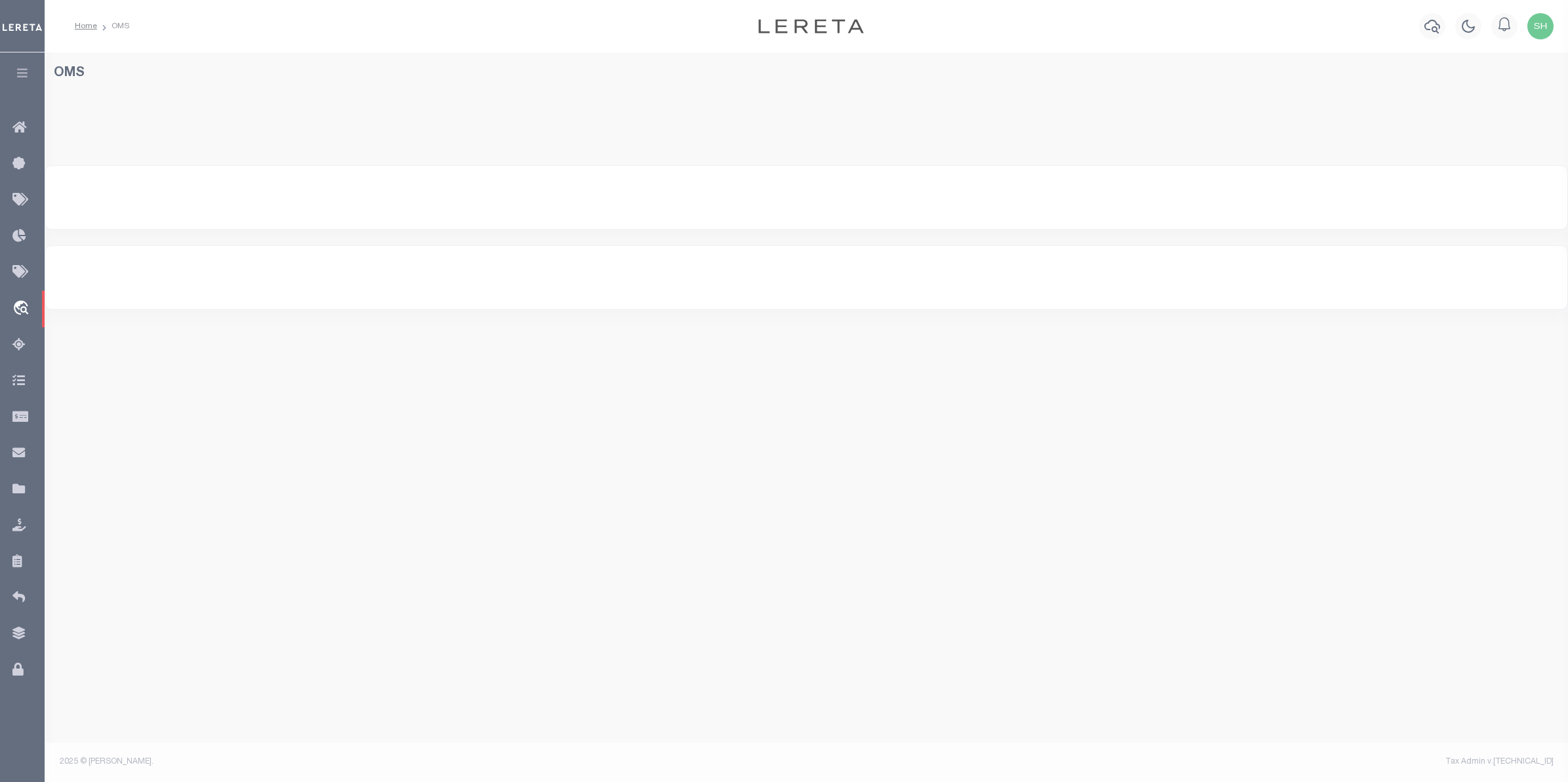
select select "200"
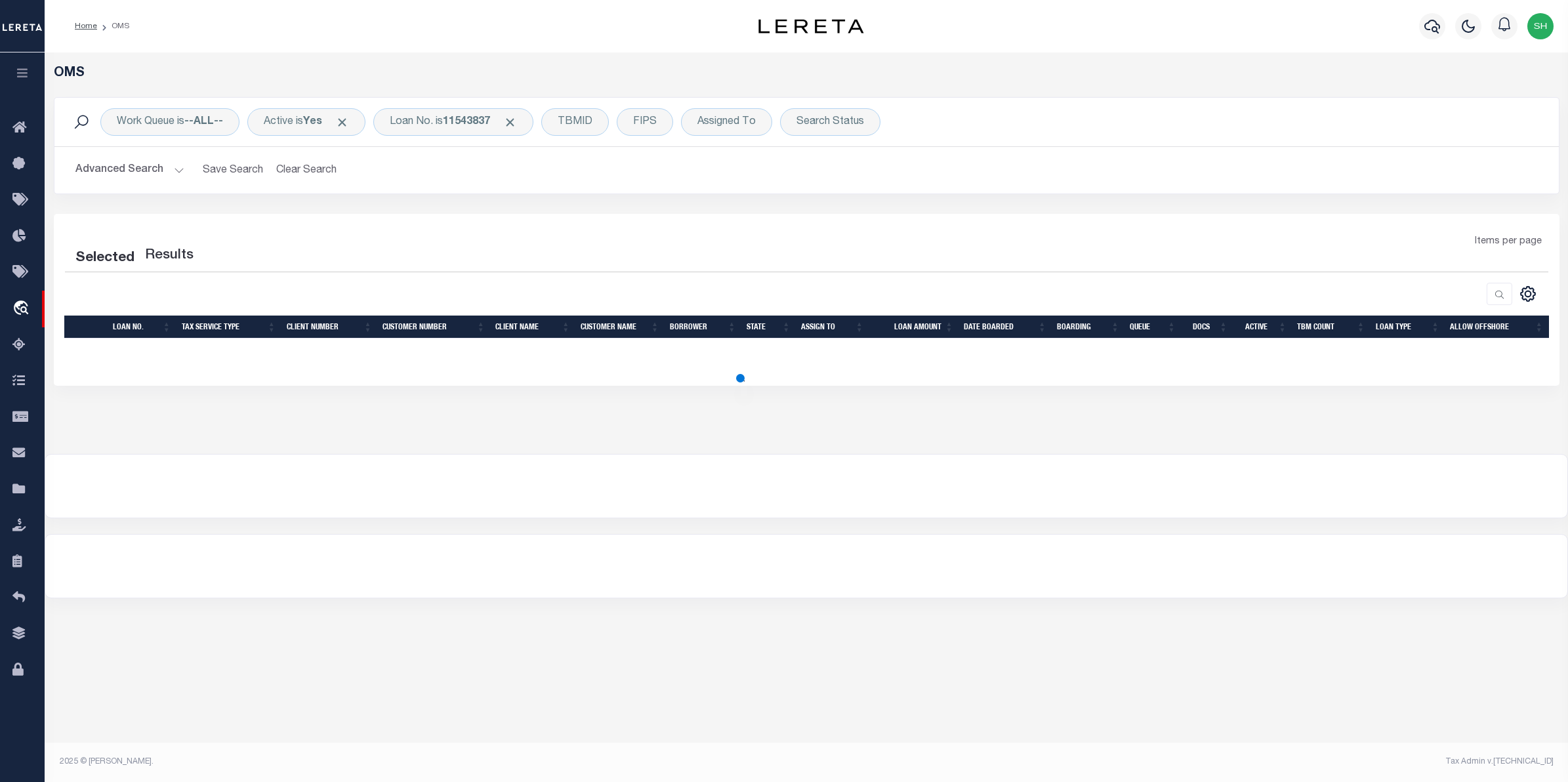
select select "200"
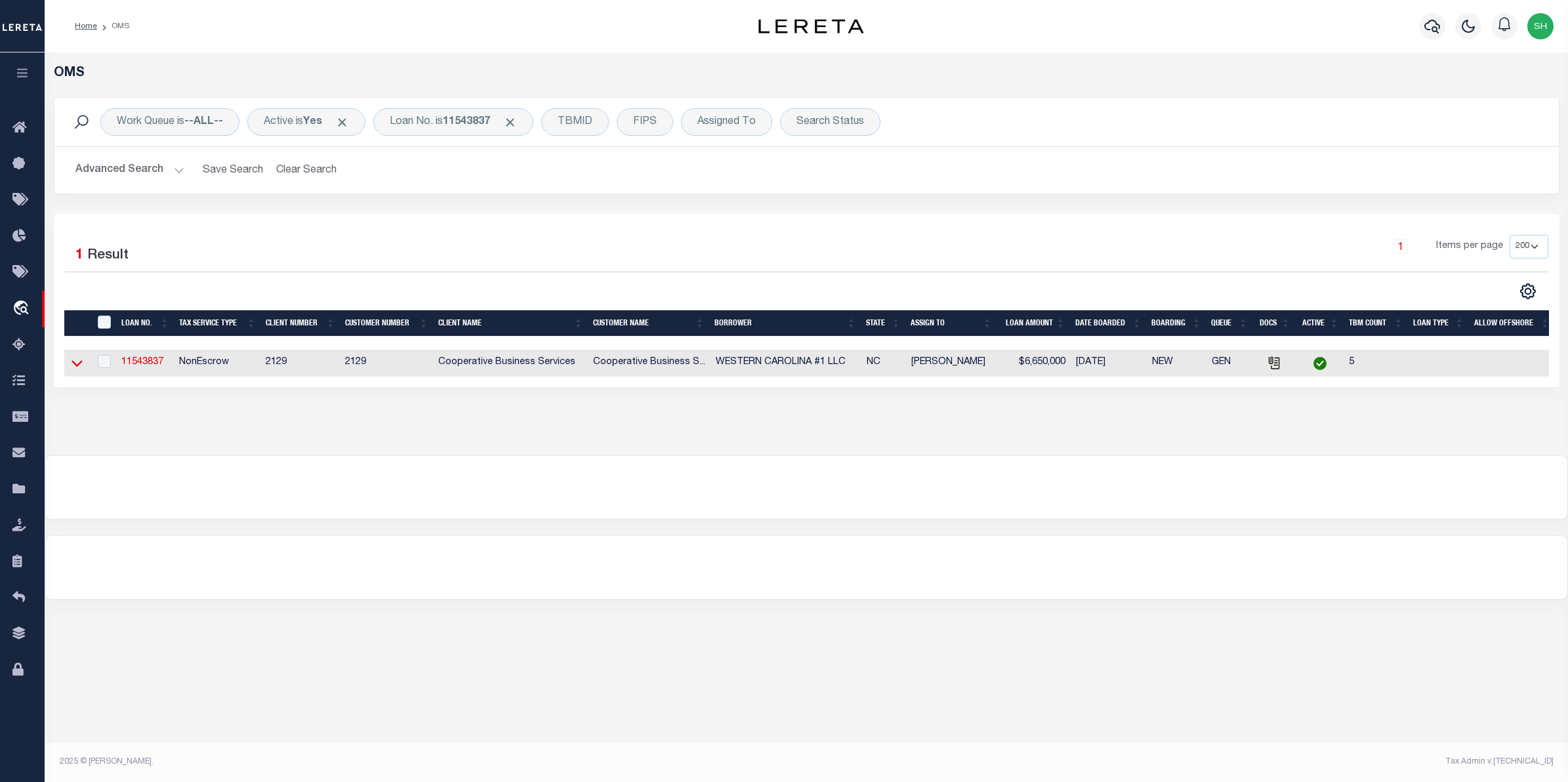
click at [72, 364] on icon at bounding box center [77, 363] width 11 height 14
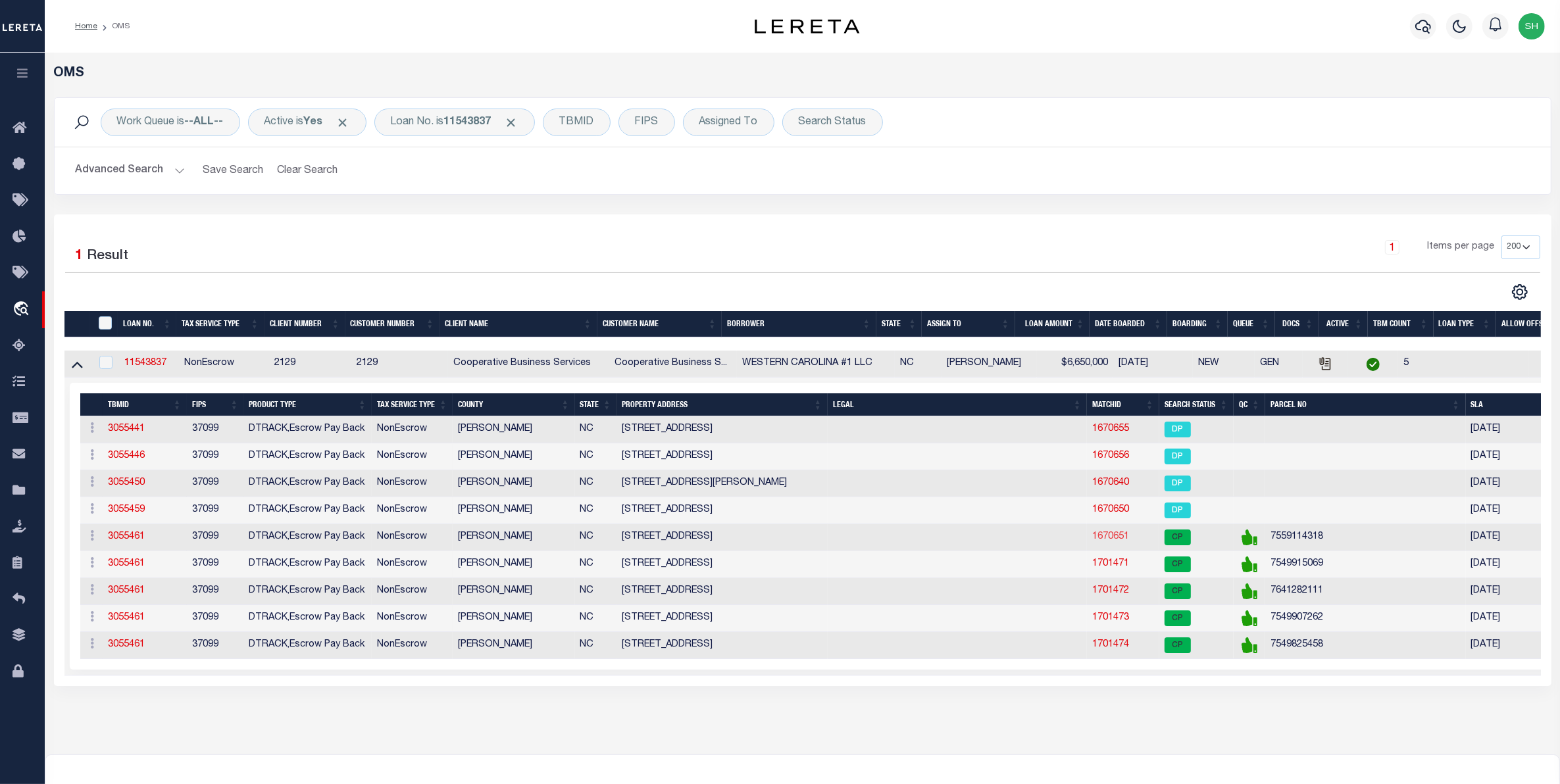
click at [1117, 542] on link "1670651" at bounding box center [1111, 536] width 37 height 9
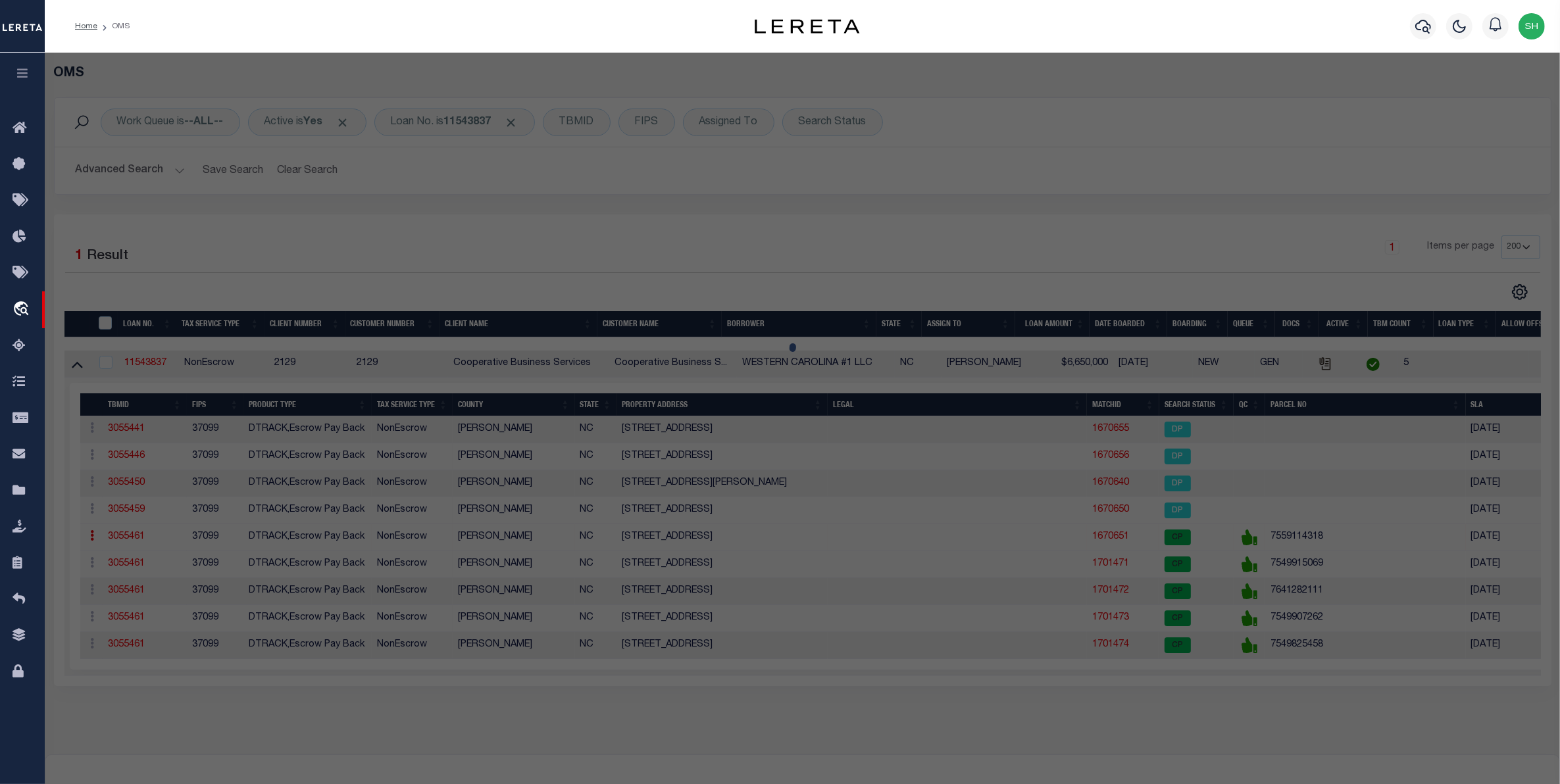
select select "AS"
checkbox input "false"
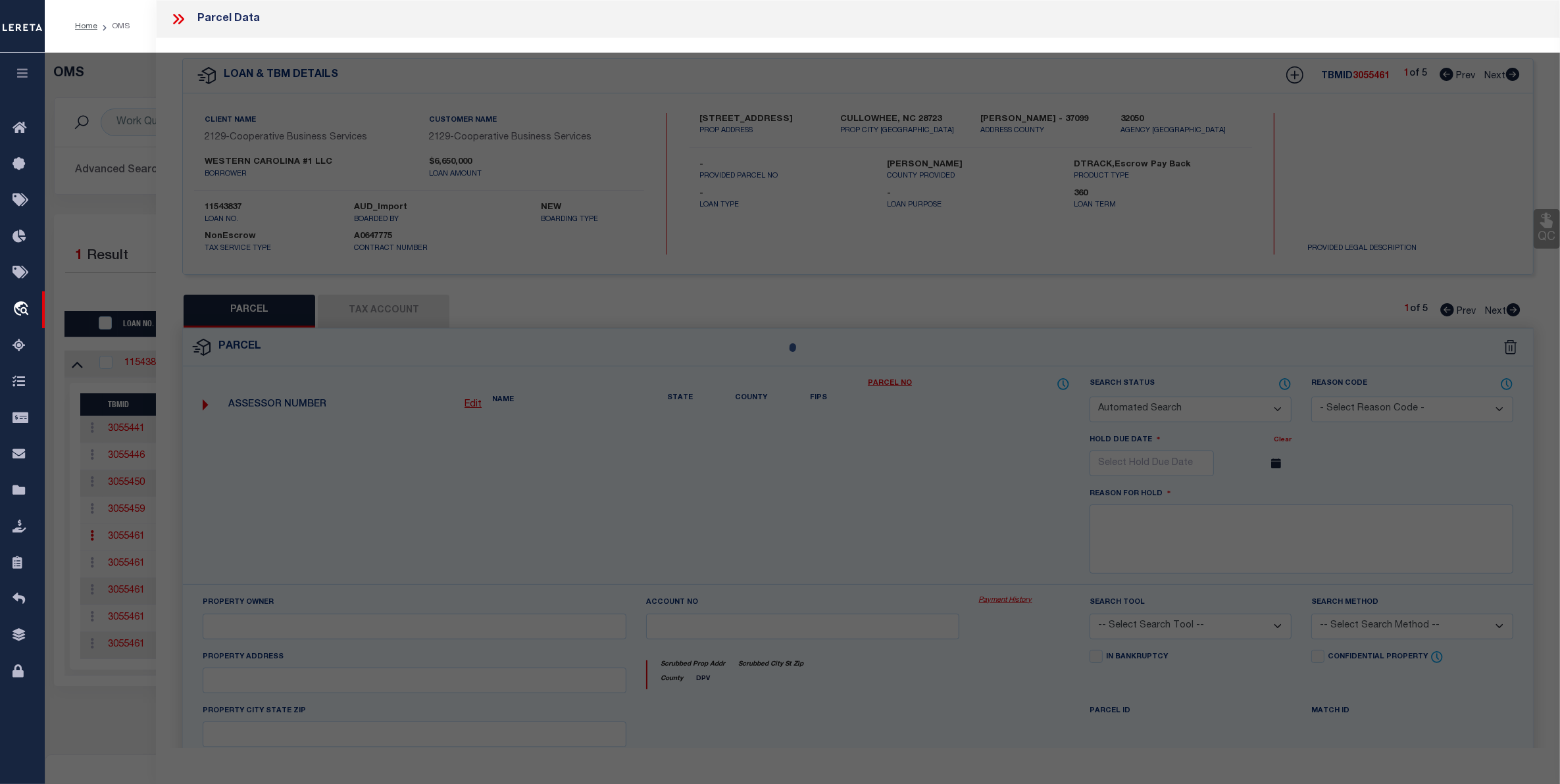
select select "CP"
type input "TWG HOLDINGS LLC"
select select
type input "180 STADIUM VIEW DR"
checkbox input "false"
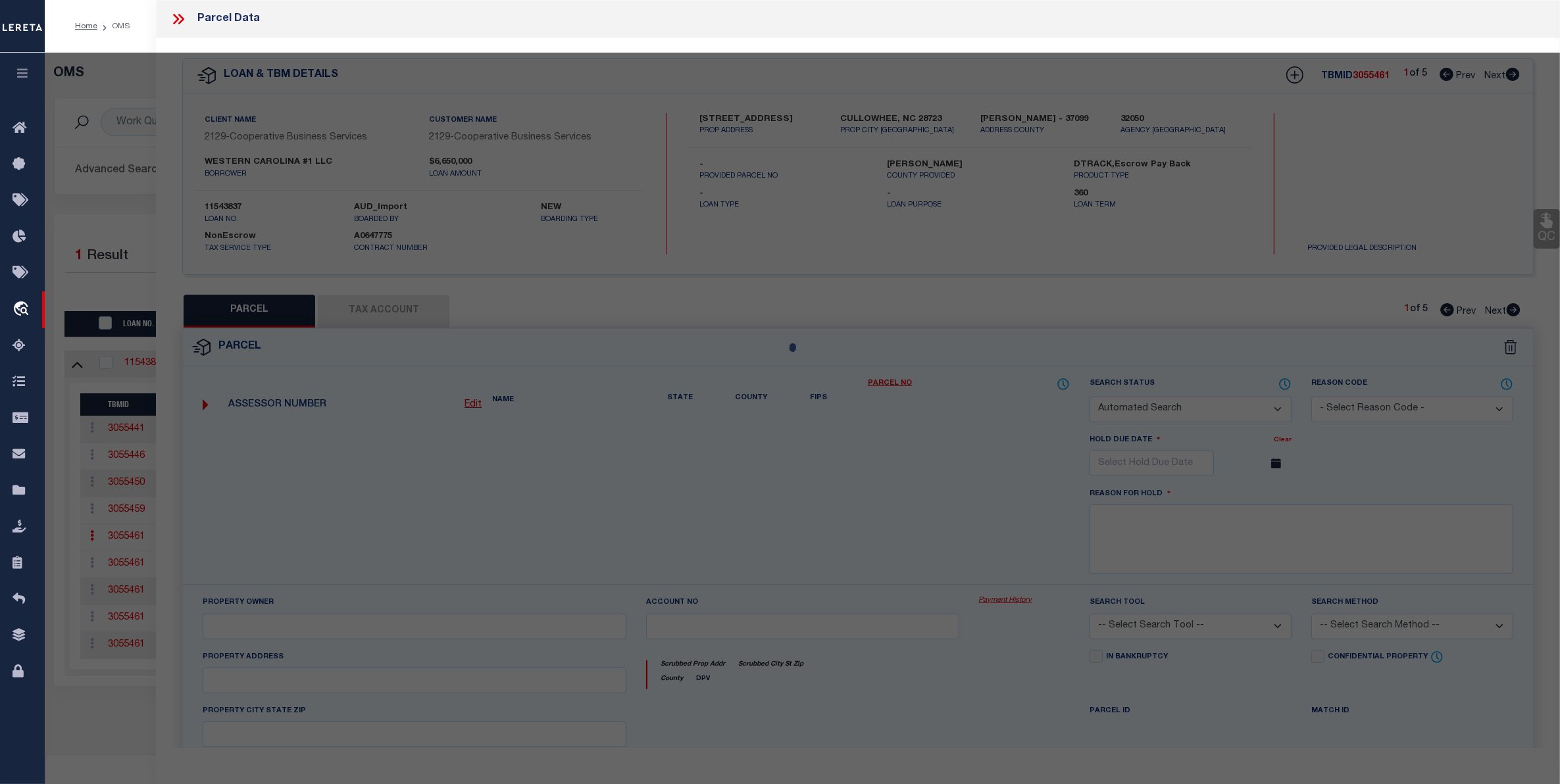
type input "CULLOWHEE NC 28723"
type textarea "BULLDOG ACRES ACRES: 0.32"
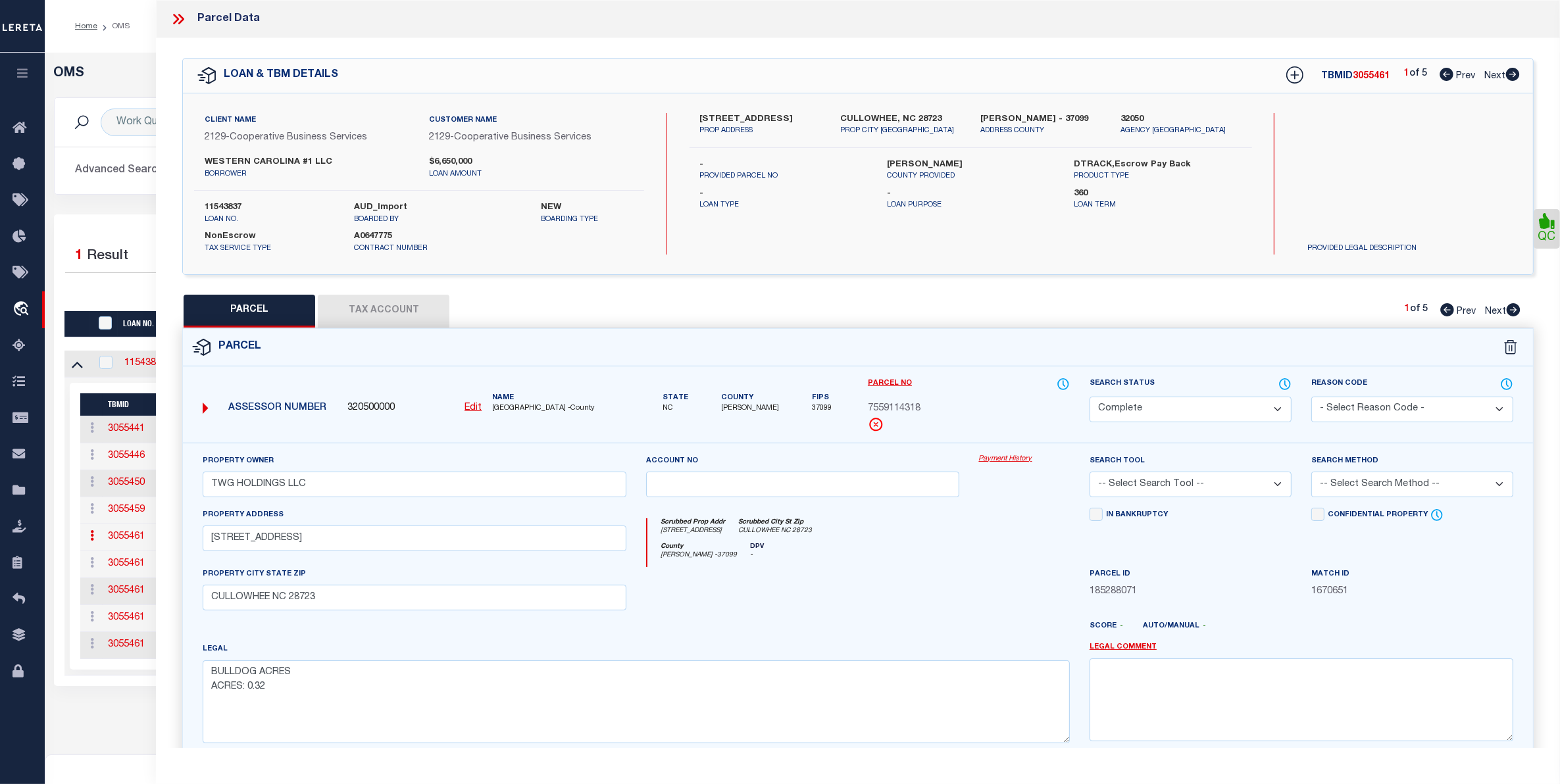
click at [991, 458] on link "Payment History" at bounding box center [1024, 459] width 91 height 11
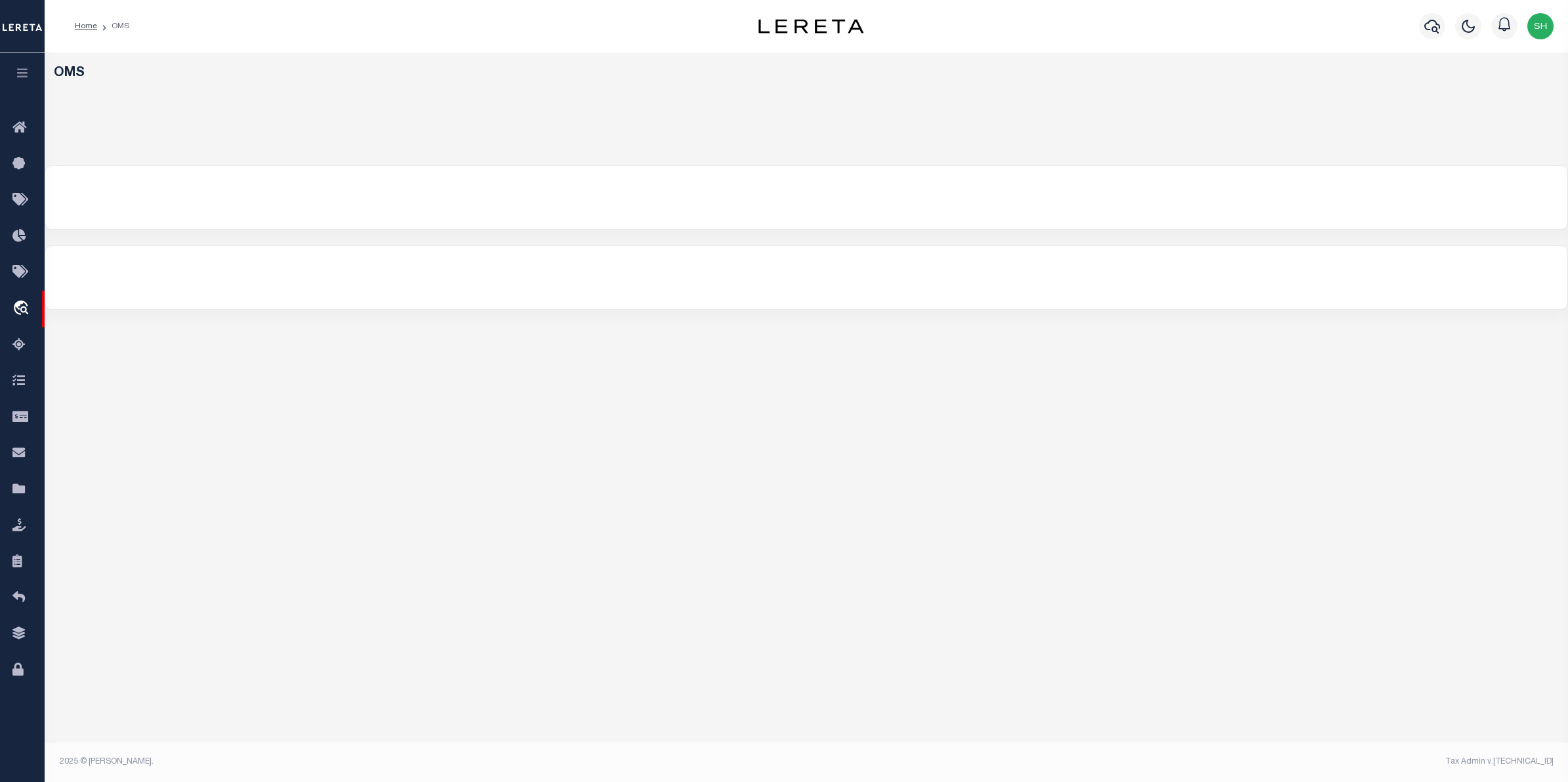
select select "200"
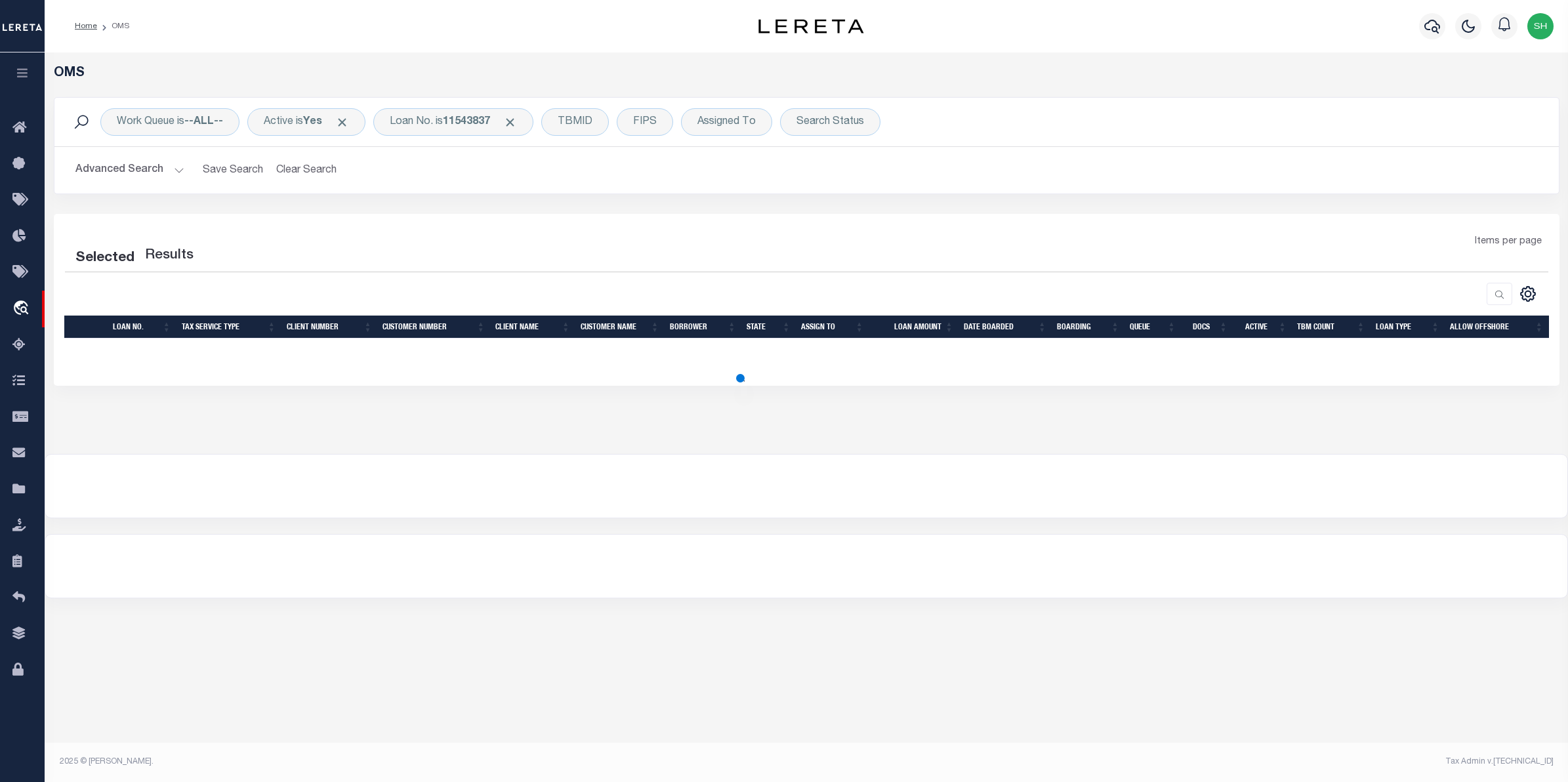
select select "200"
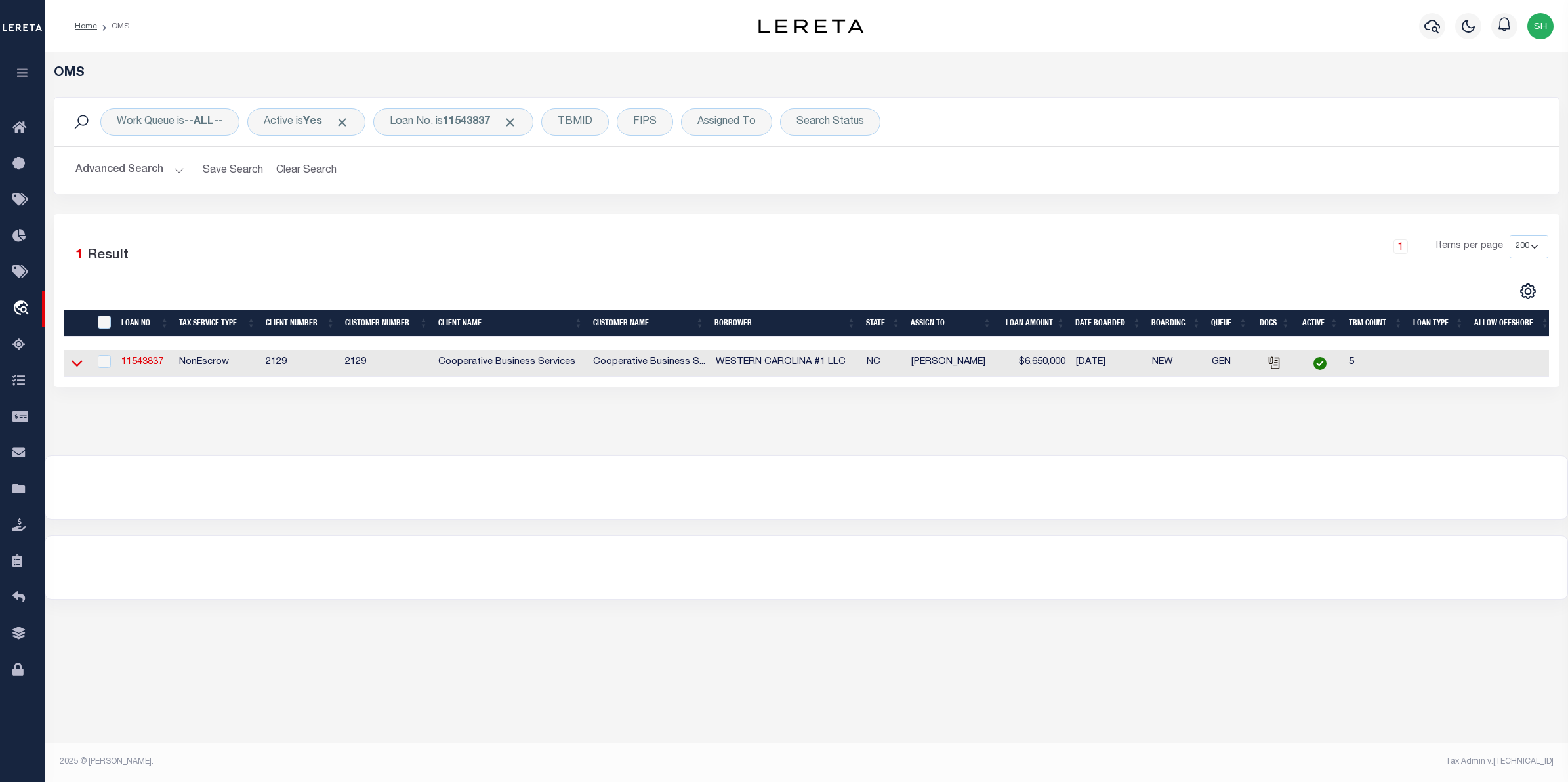
click at [76, 366] on icon at bounding box center [77, 363] width 11 height 14
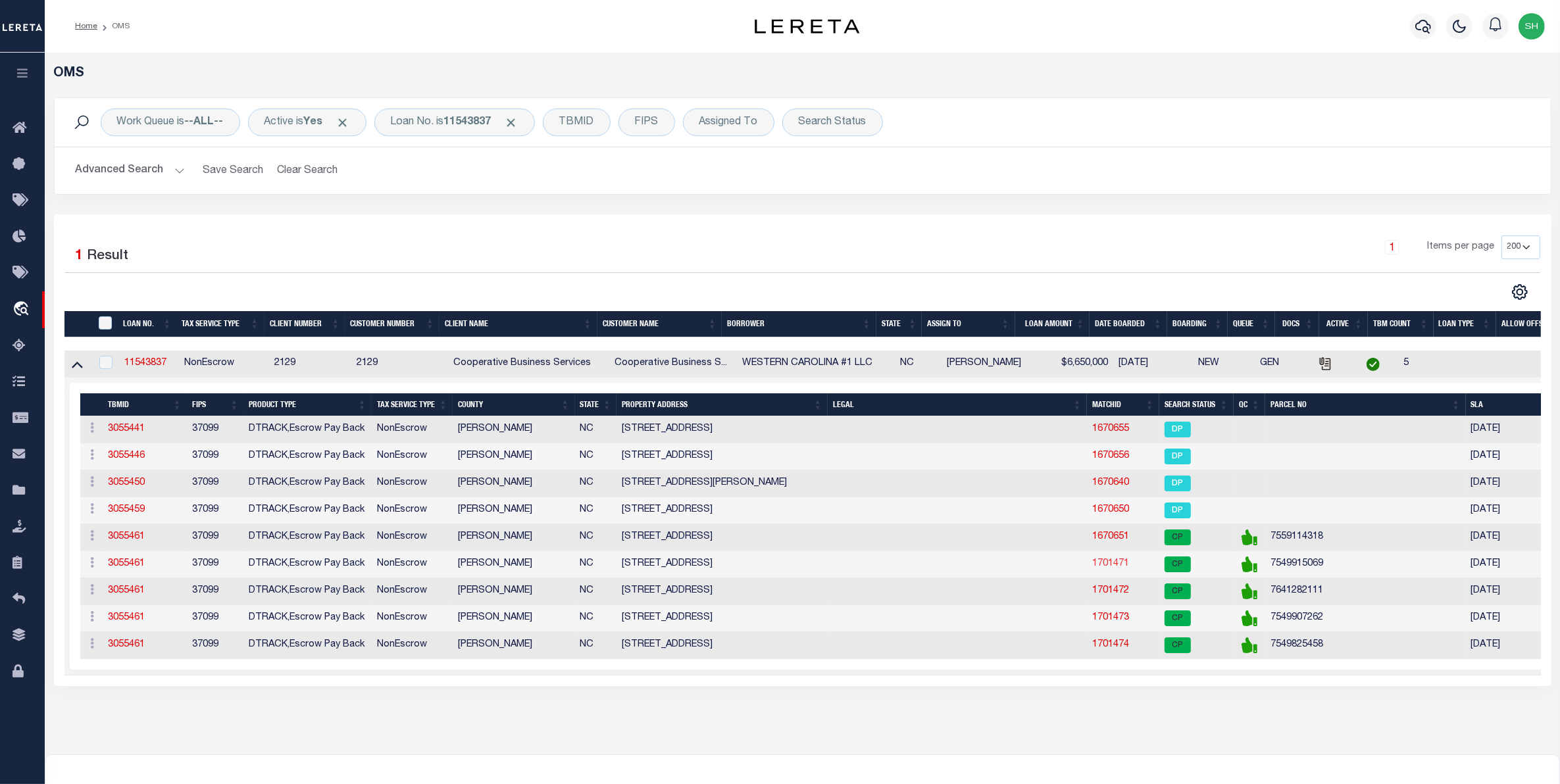
click at [1104, 568] on link "1701471" at bounding box center [1111, 563] width 37 height 9
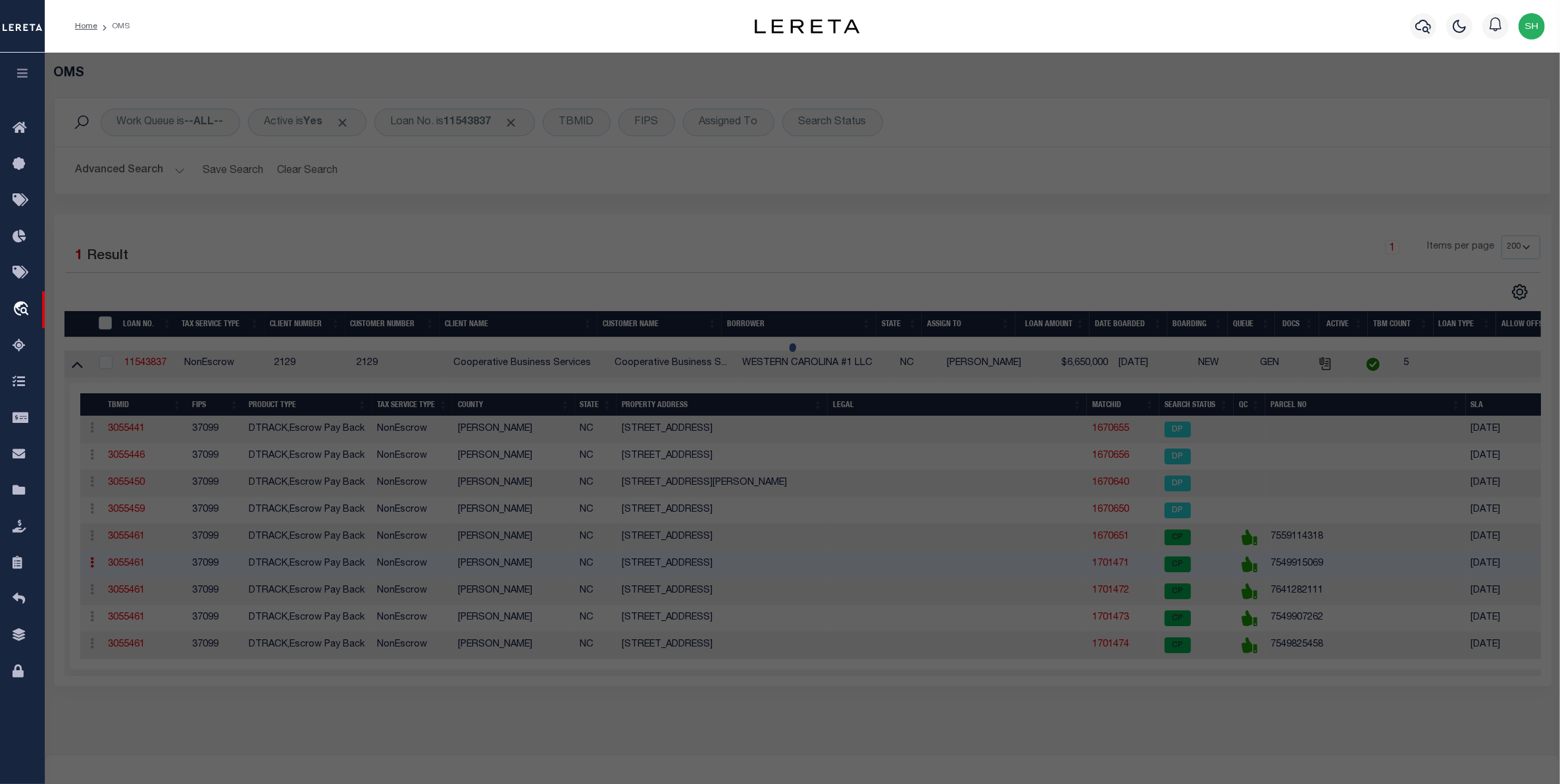
select select "AS"
checkbox input "false"
select select "CP"
type input "TWG HOLDINGS LLC"
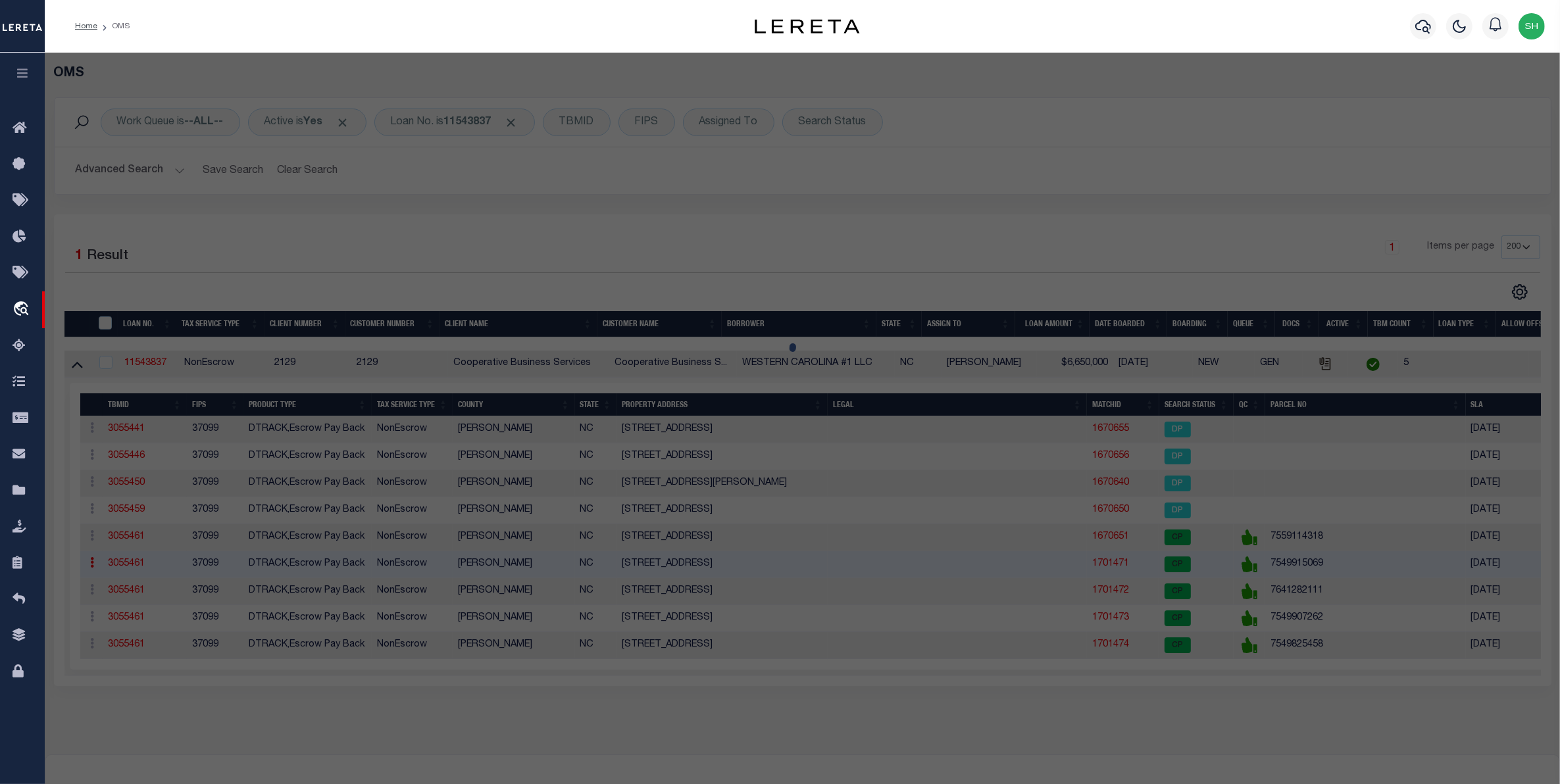
select select
type input "250 PINCUSHION LN"
checkbox input "false"
type input "CULLOWHEE NC 28723"
type textarea "BLD A DILLARD TOWNHOUSE ACRES: 0.67"
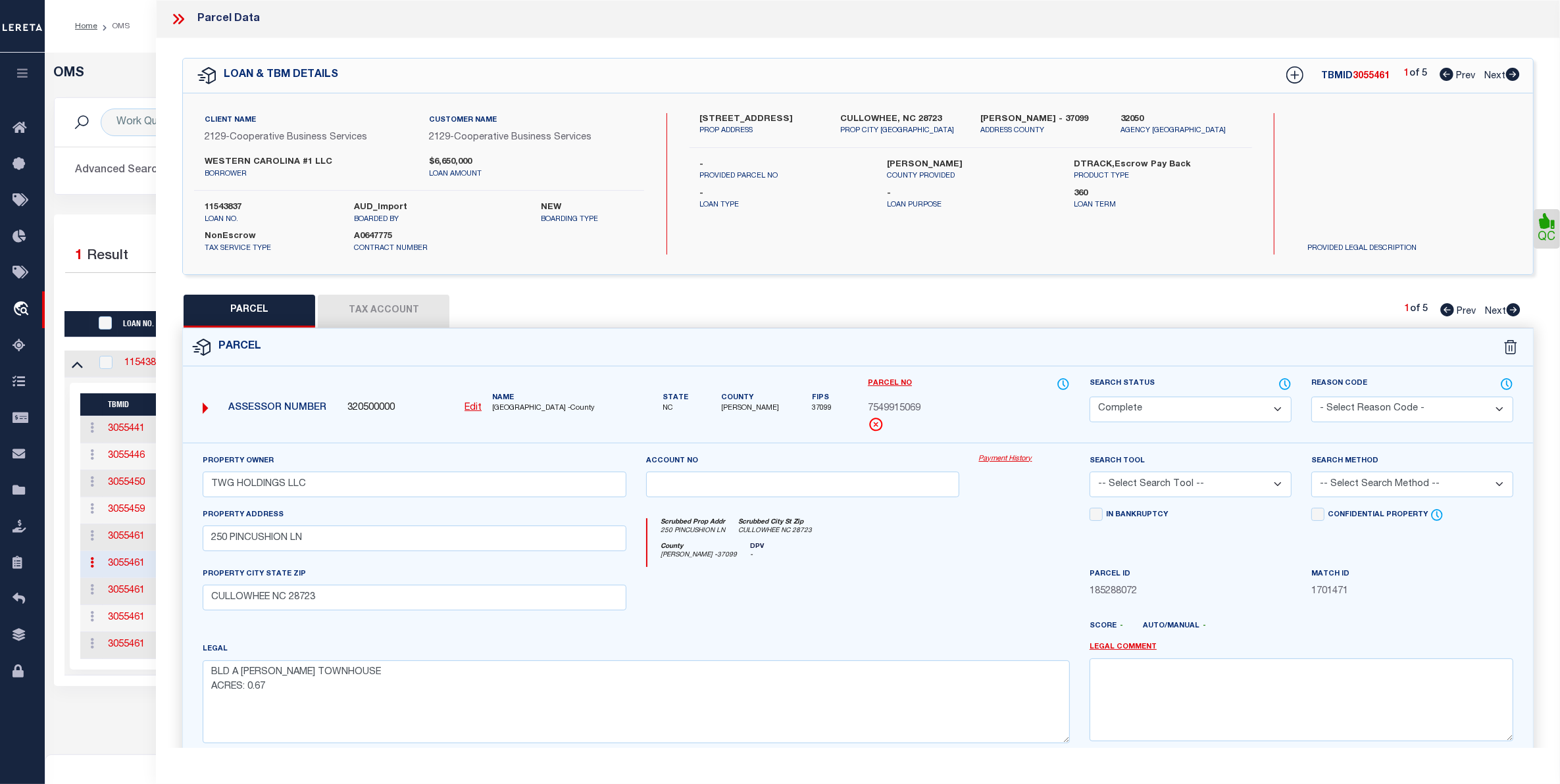
click at [996, 464] on link "Payment History" at bounding box center [1024, 459] width 91 height 11
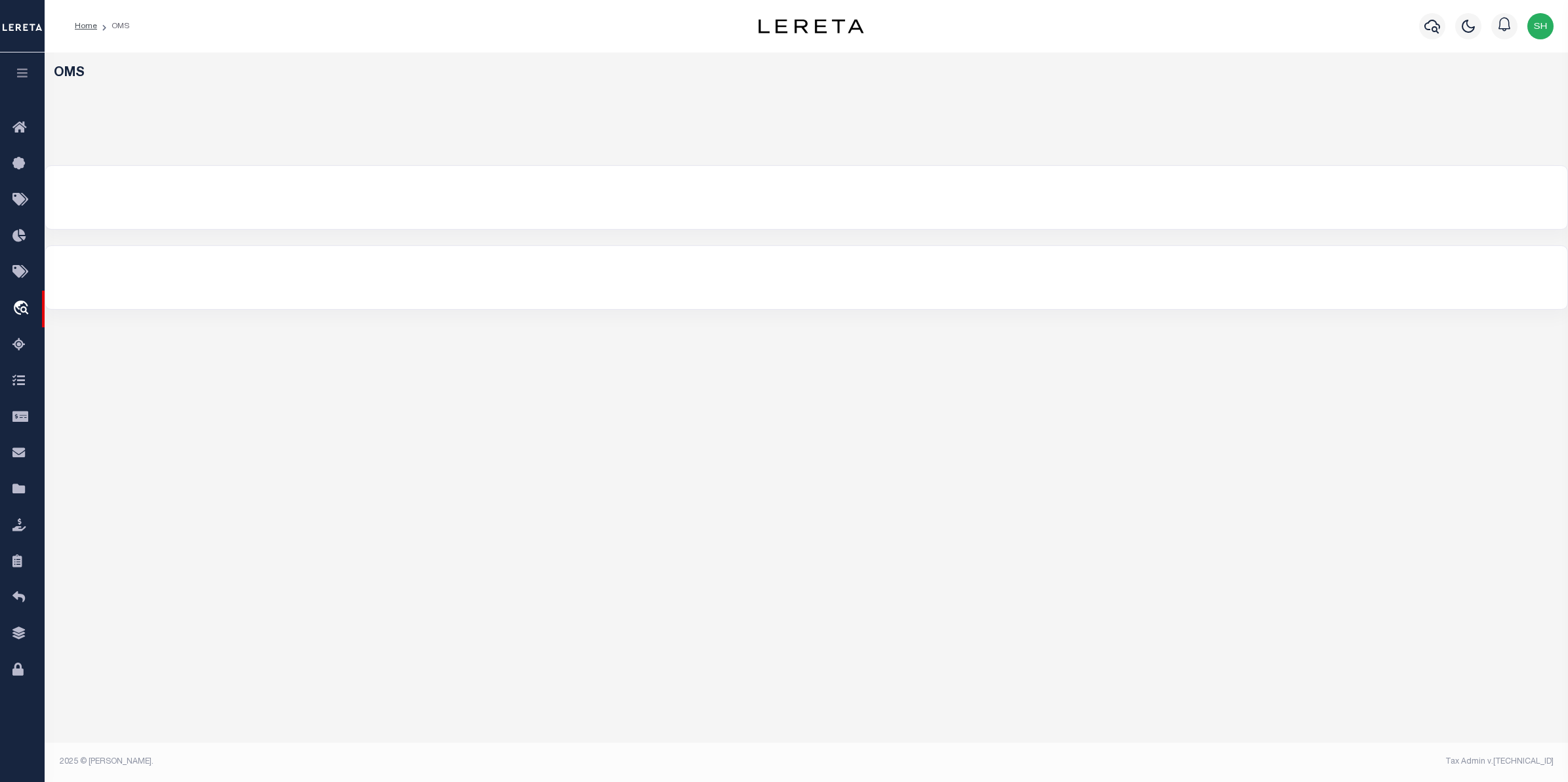
select select "200"
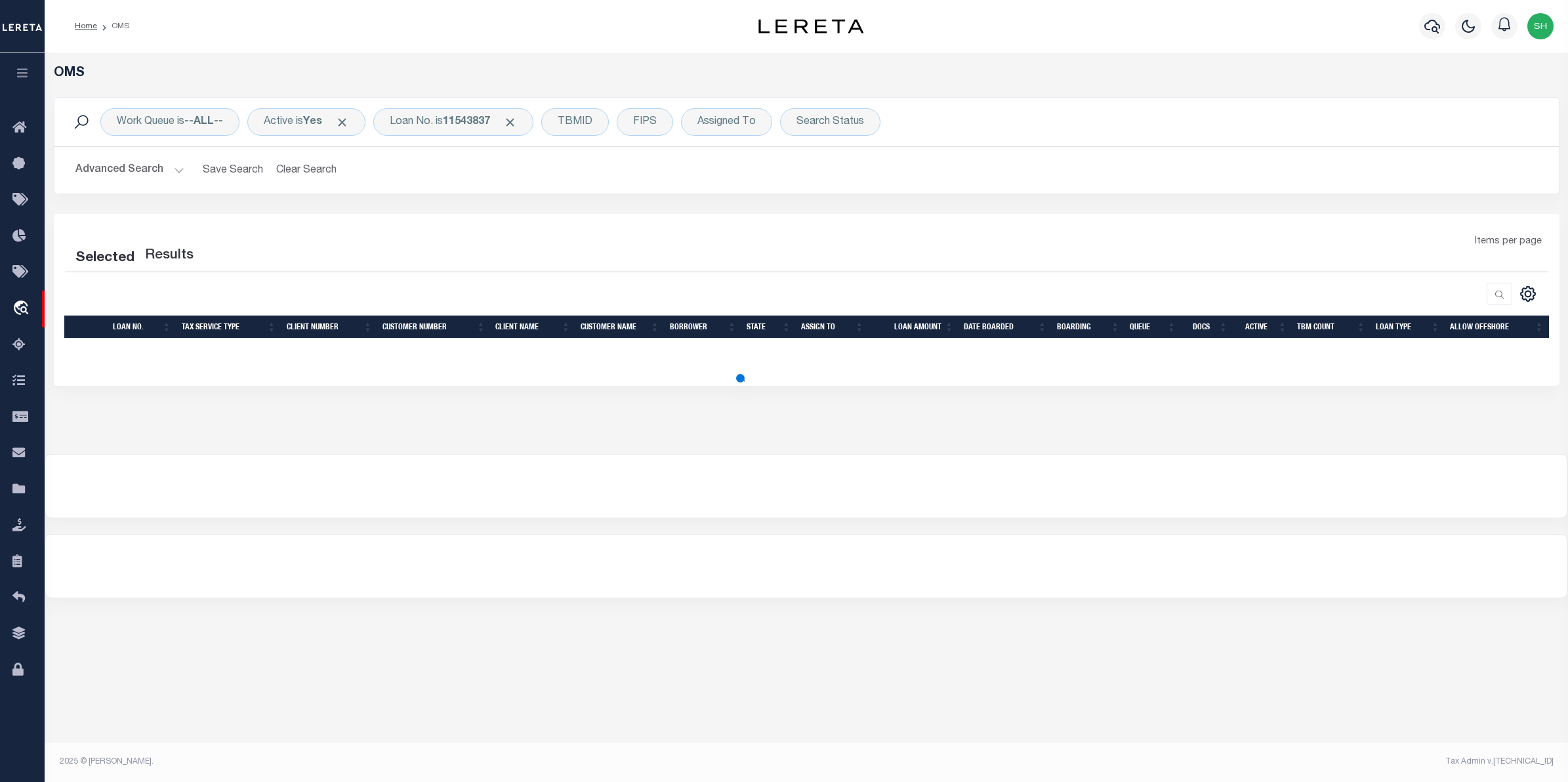
select select "200"
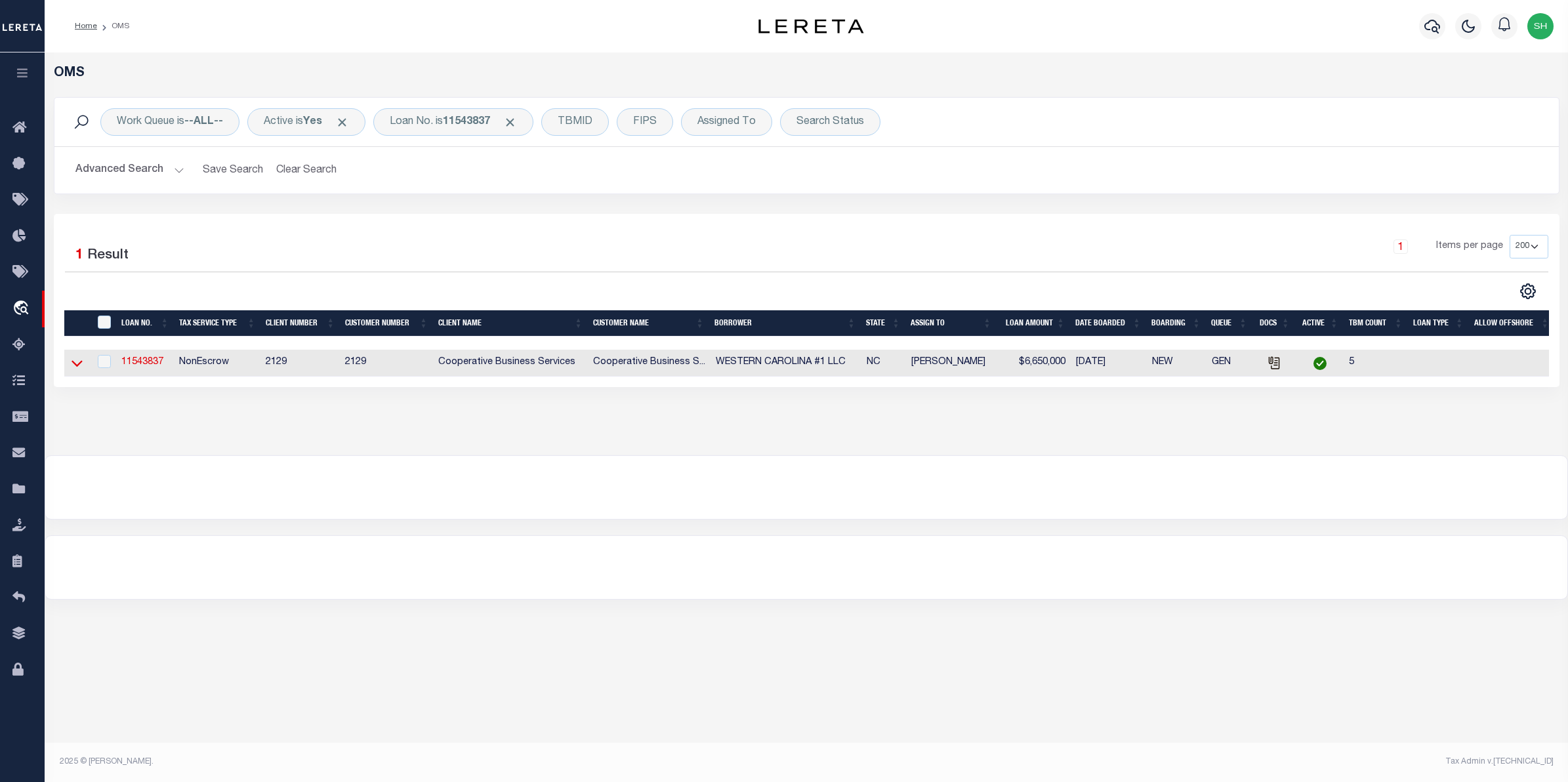
click at [72, 365] on icon at bounding box center [77, 364] width 11 height 7
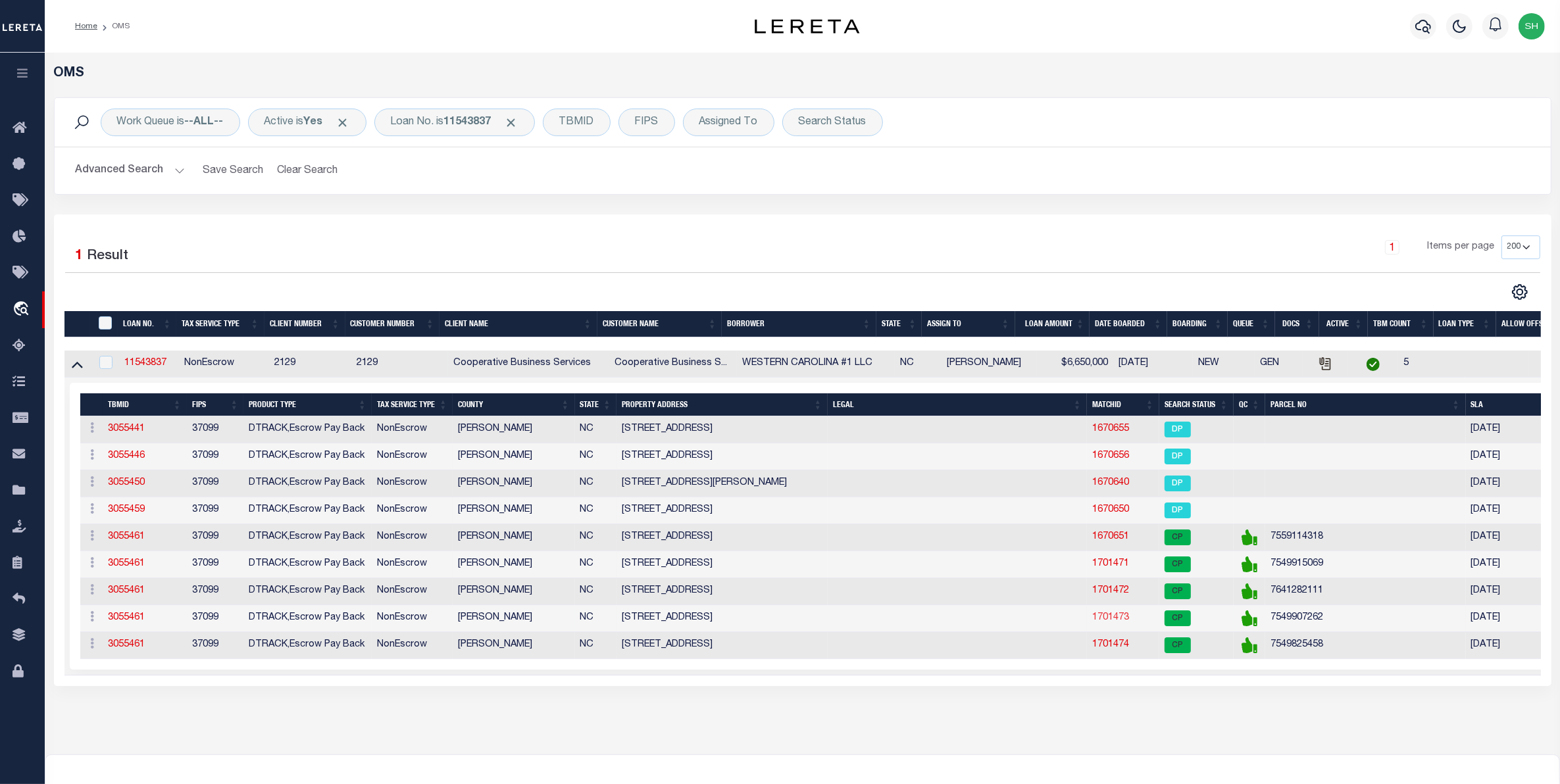
click at [1117, 622] on link "1701473" at bounding box center [1111, 617] width 37 height 9
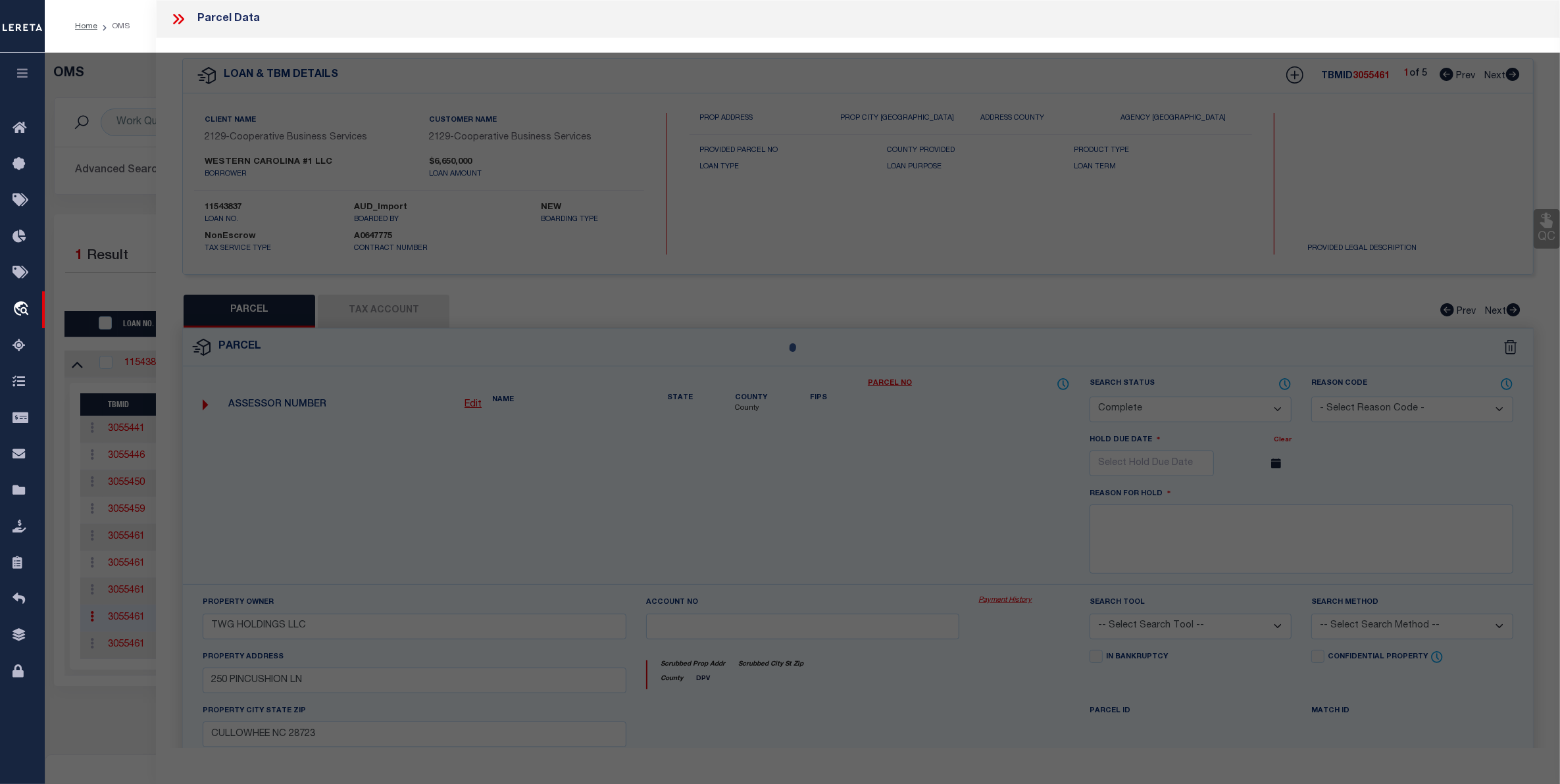
select select "AS"
checkbox input "false"
select select "CP"
type input "TWG HOLDINGS LLC"
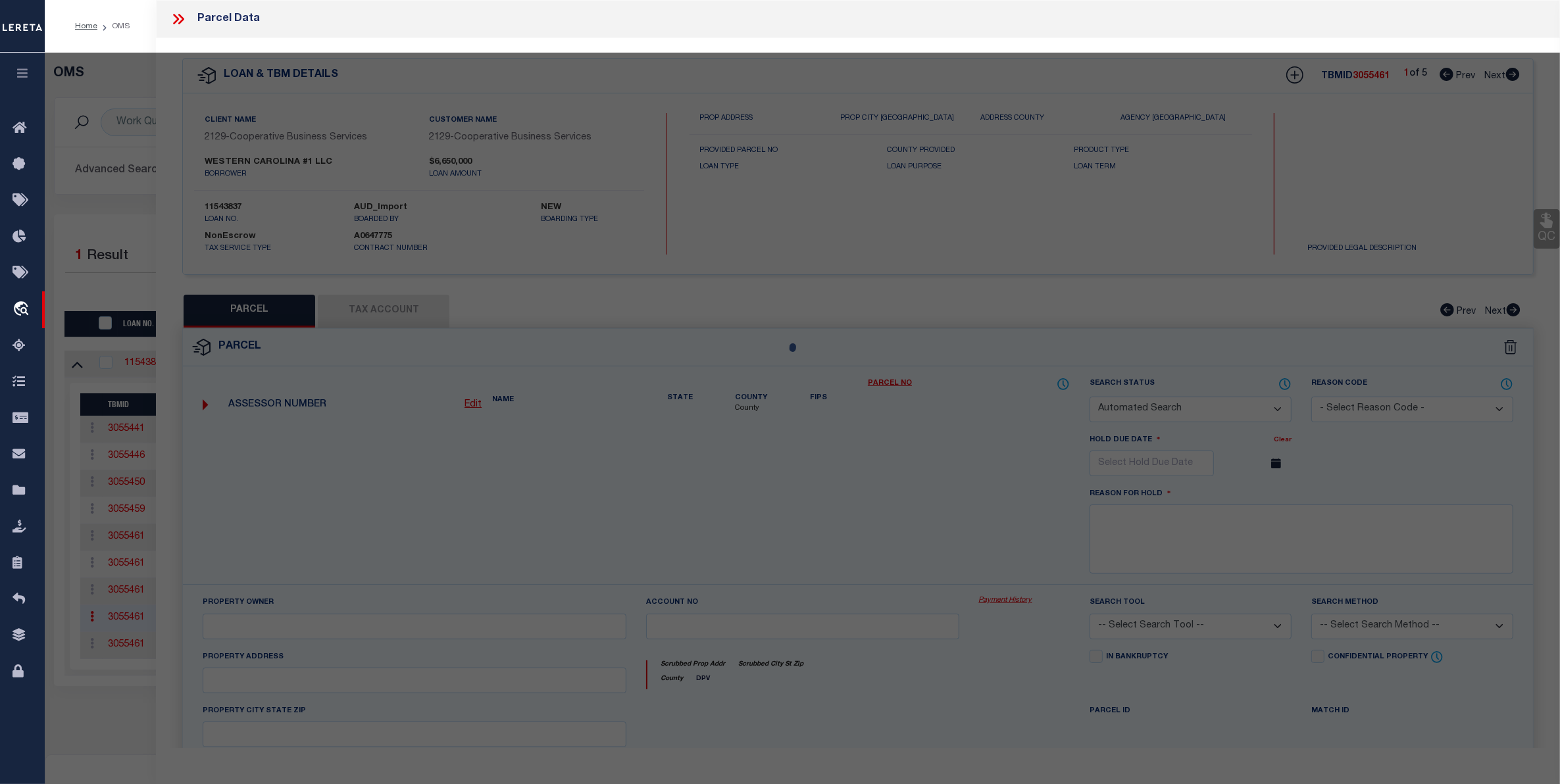
select select
type input "77 PINCUSHION LN"
checkbox input "false"
type input "CULLOWHEE NC 28723"
type textarea "LT 83 DILLARD ACRES: 0.68"
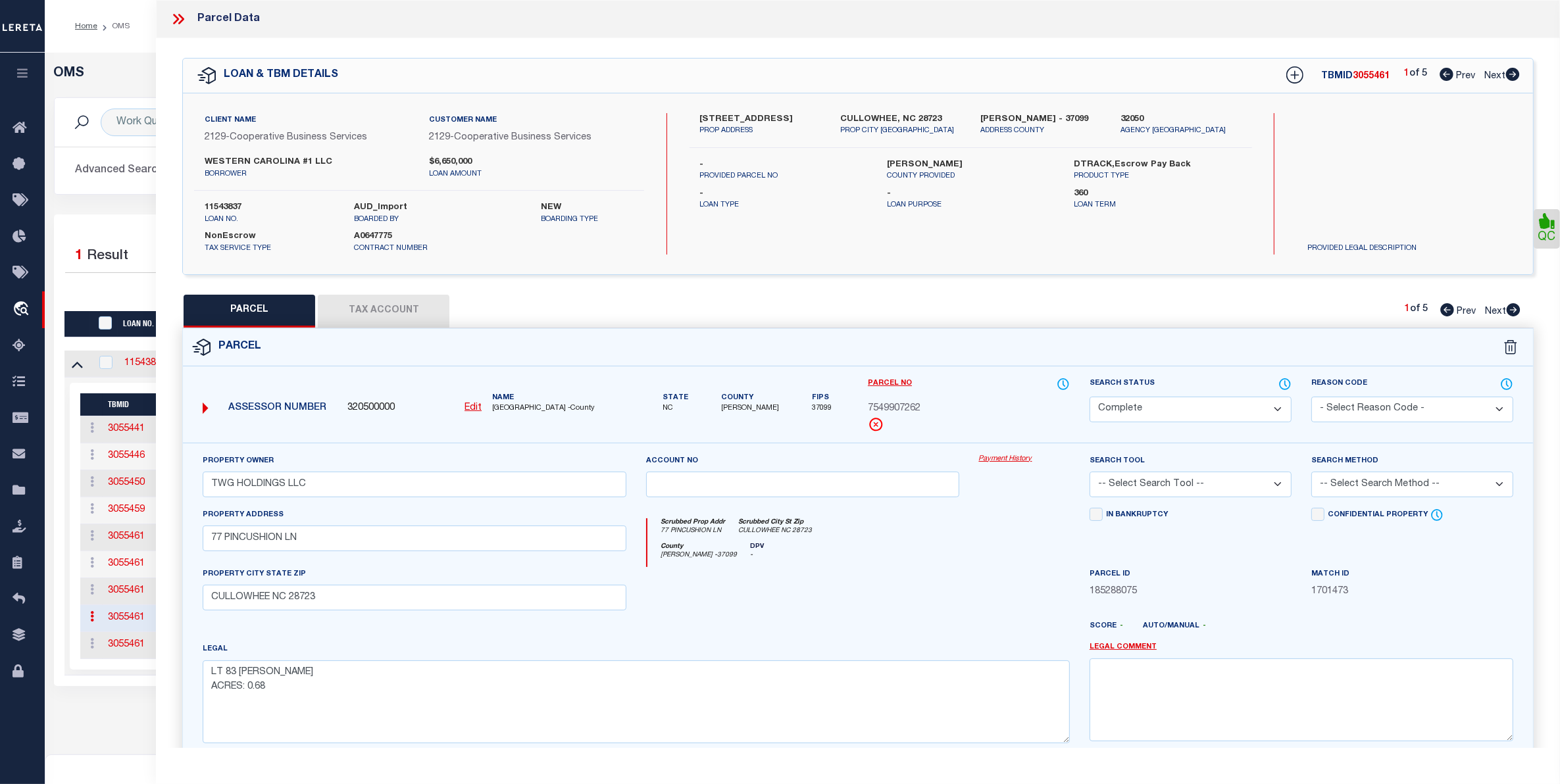
click at [1010, 461] on link "Payment History" at bounding box center [1024, 459] width 91 height 11
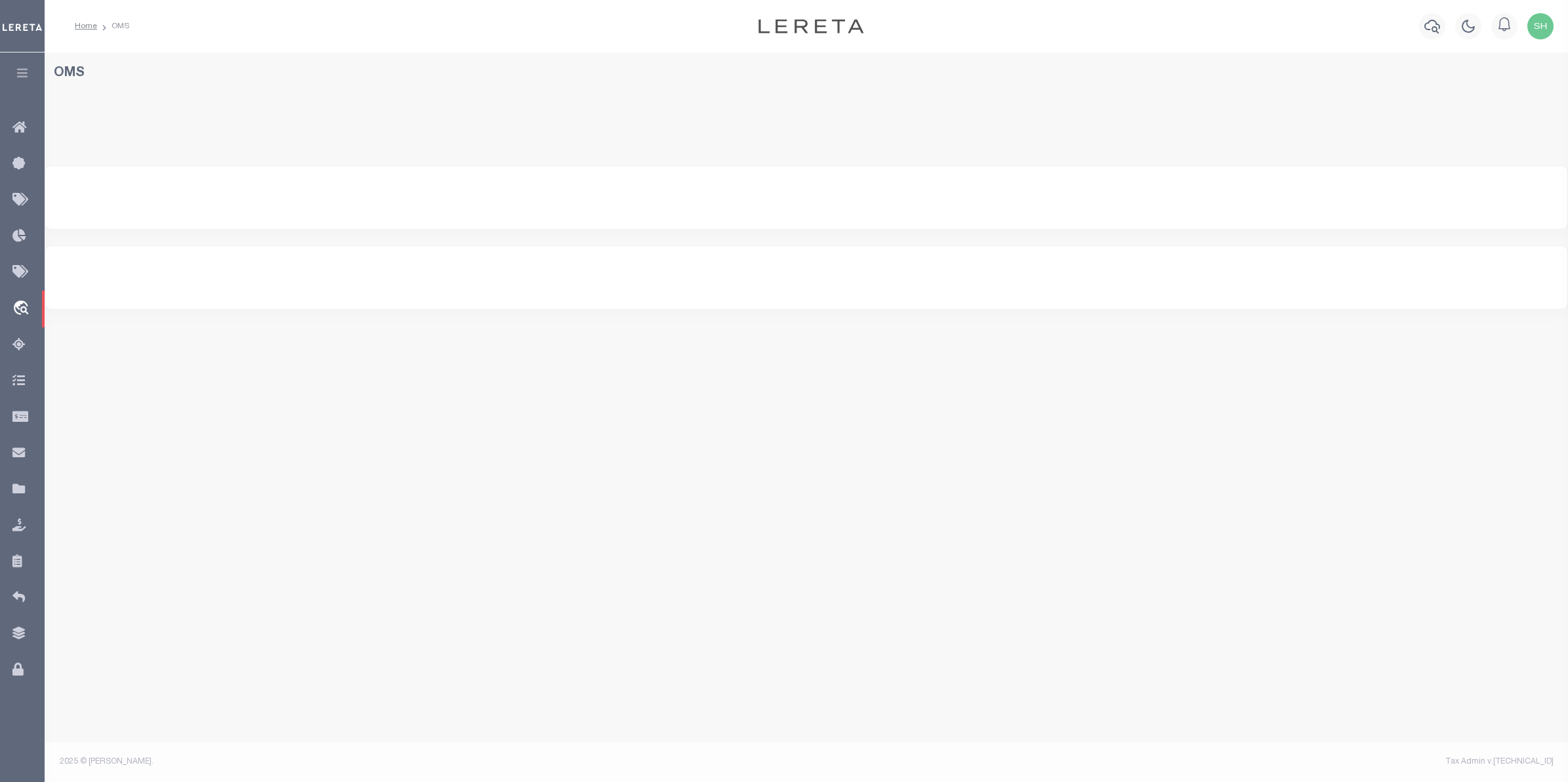
select select "200"
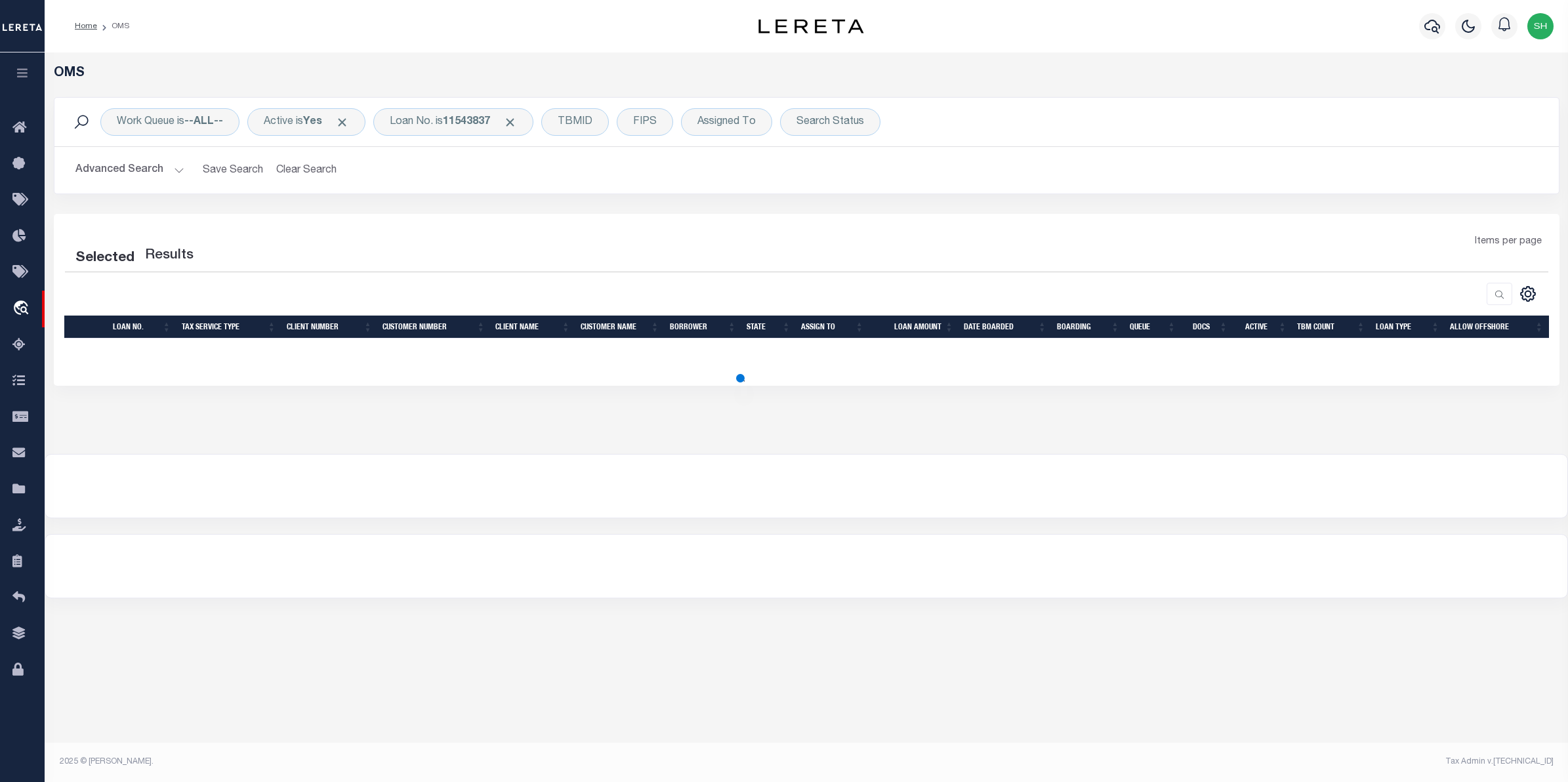
select select "200"
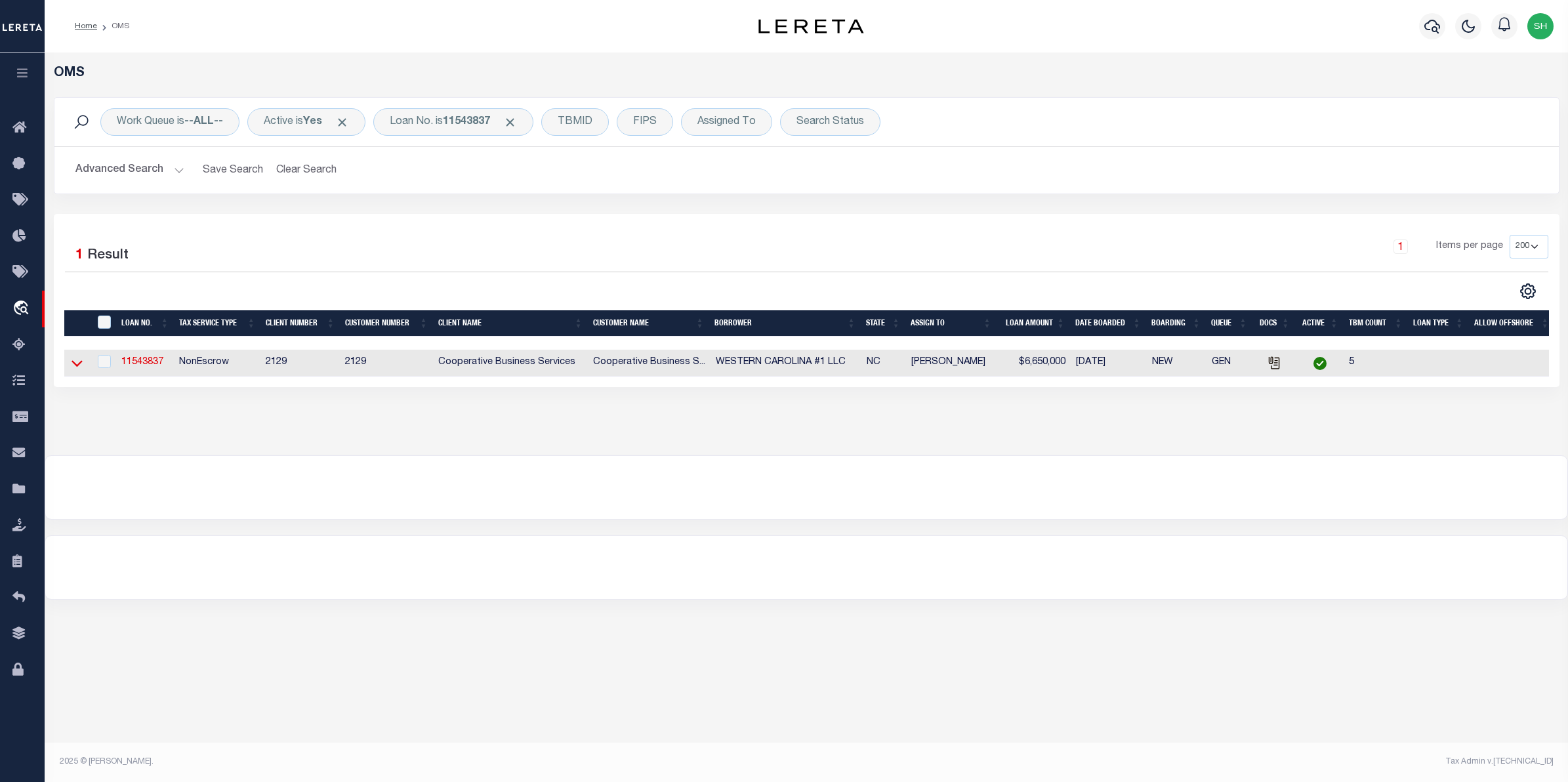
click at [74, 364] on icon at bounding box center [77, 363] width 11 height 14
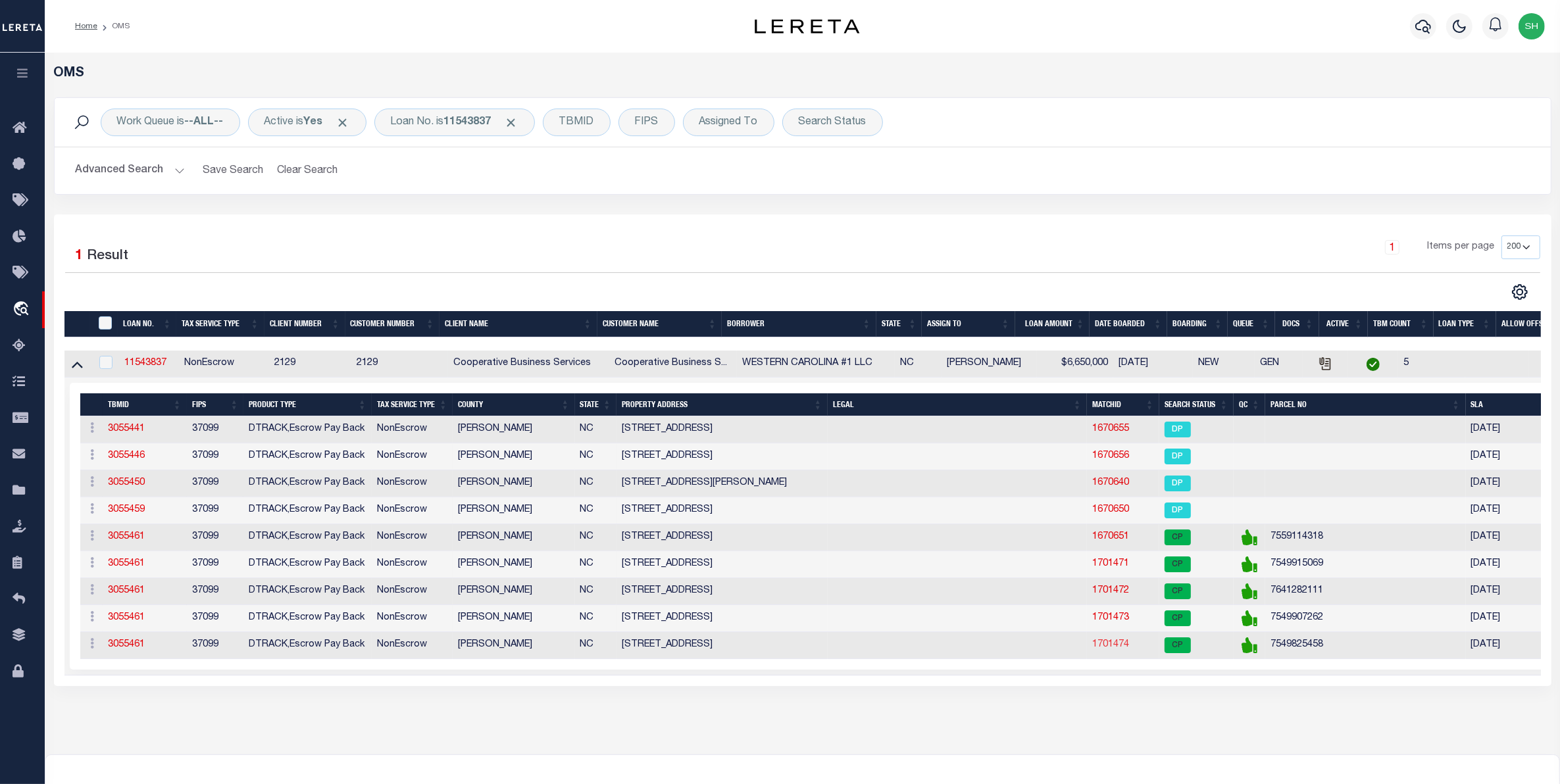
click at [1109, 649] on link "1701474" at bounding box center [1111, 644] width 37 height 9
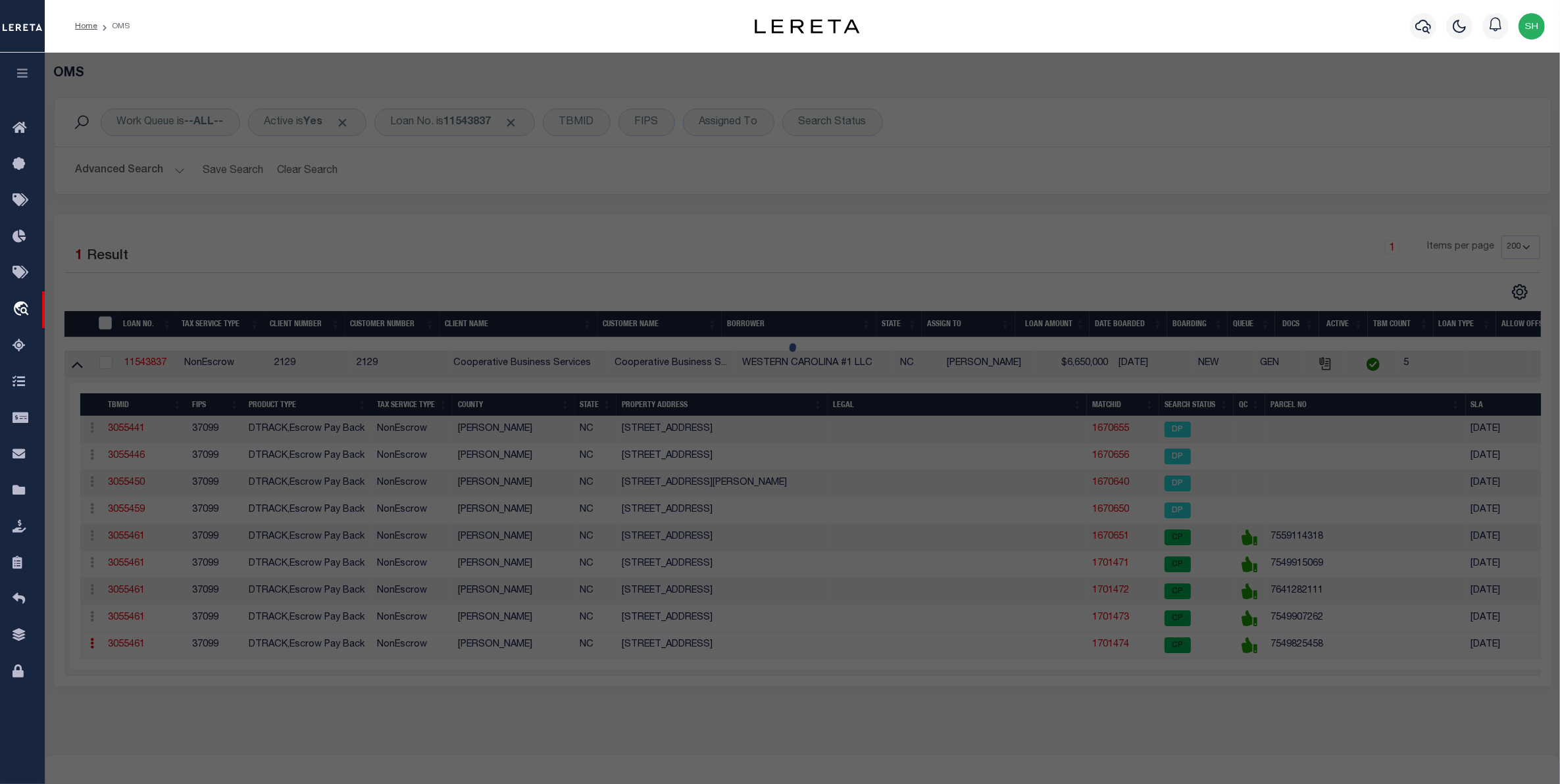
select select "AS"
checkbox input "false"
select select "CP"
type input "TWG HOLDINGS LLC"
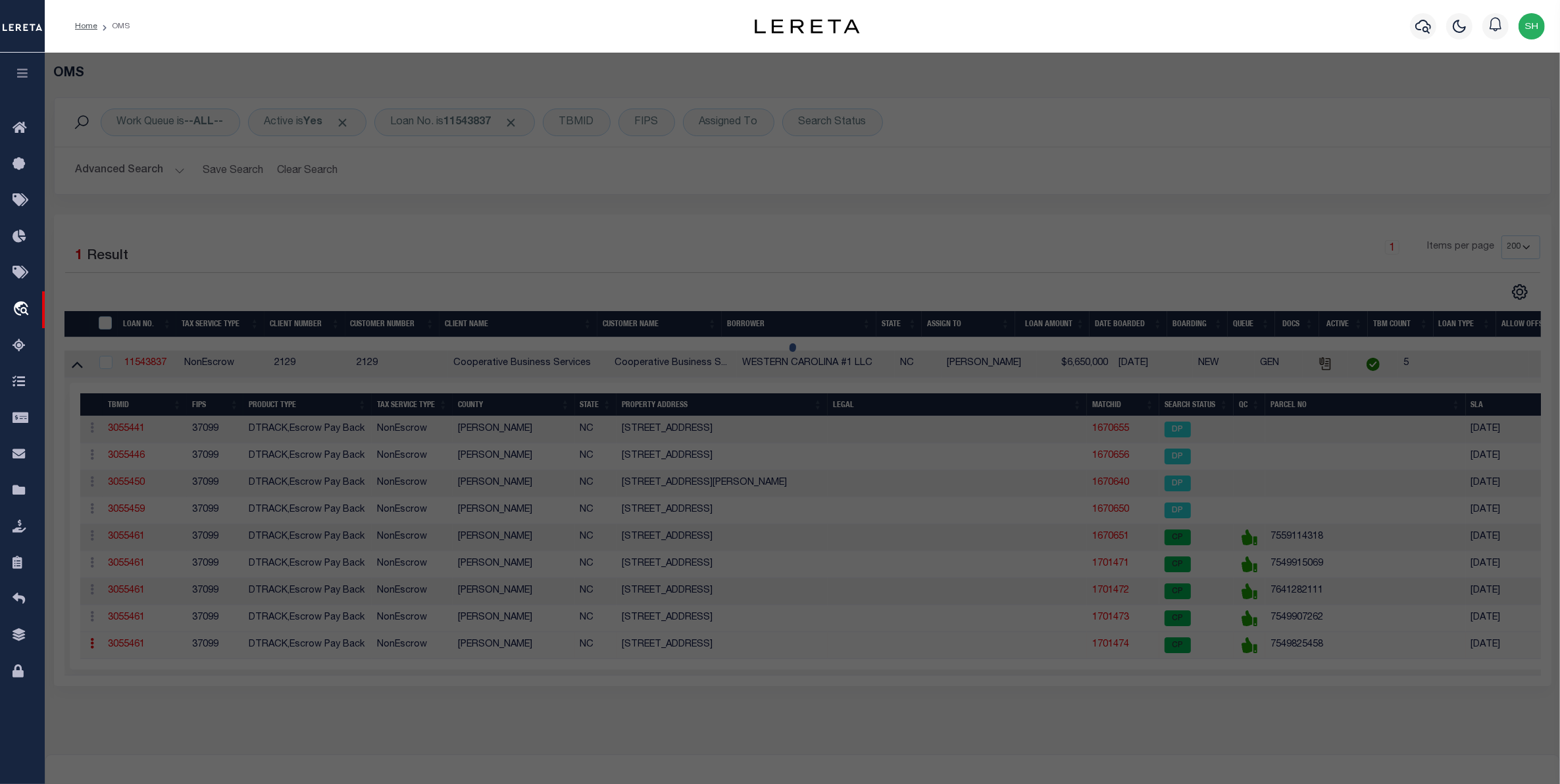
select select
type input "4 CITADEL DR"
checkbox input "false"
type input "CULLOWHEE NC 28723"
type textarea "[GEOGRAPHIC_DATA] ACRES: 4.03"
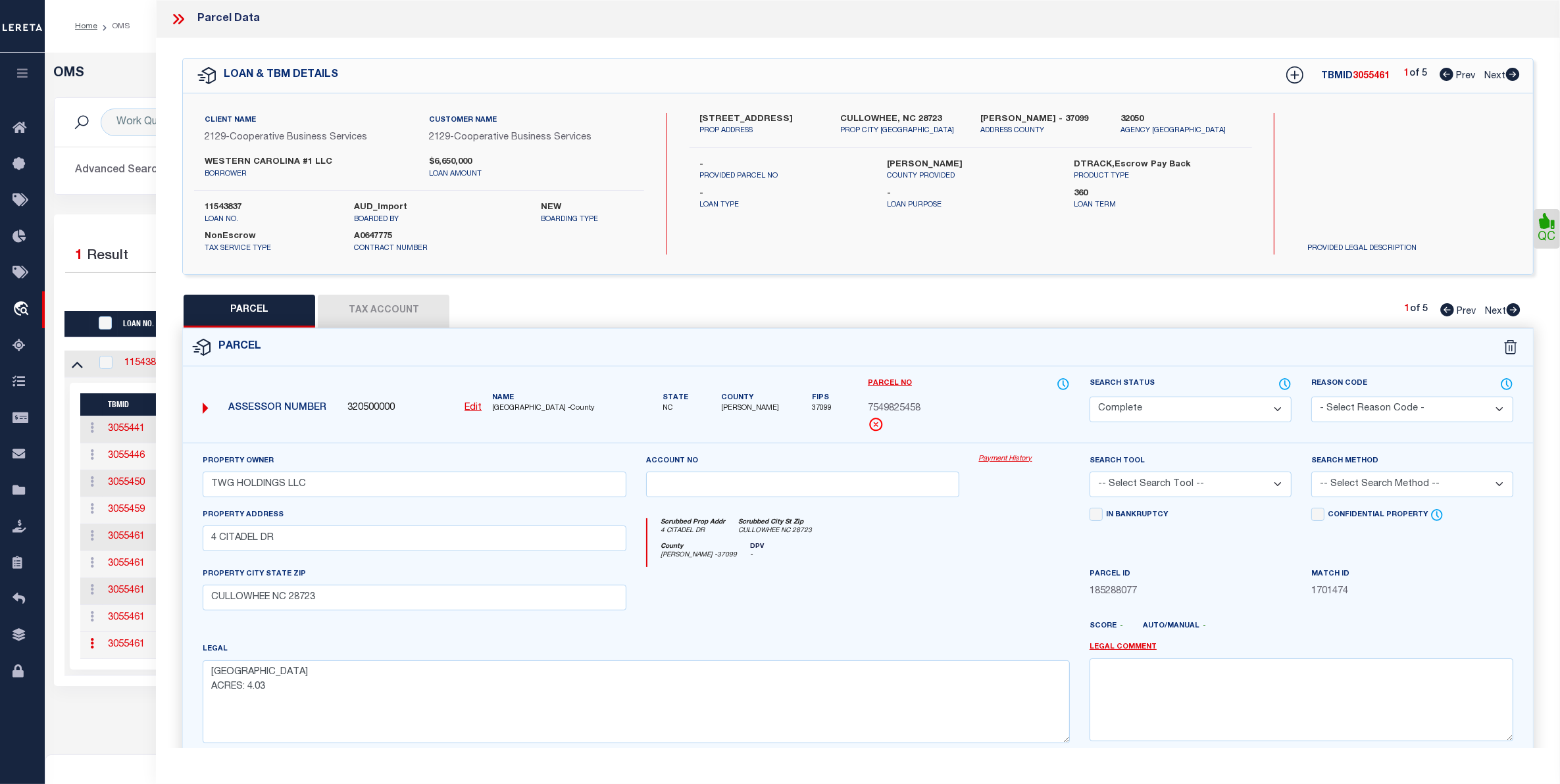
click at [1018, 459] on link "Payment History" at bounding box center [1024, 459] width 91 height 11
